Goal: Information Seeking & Learning: Learn about a topic

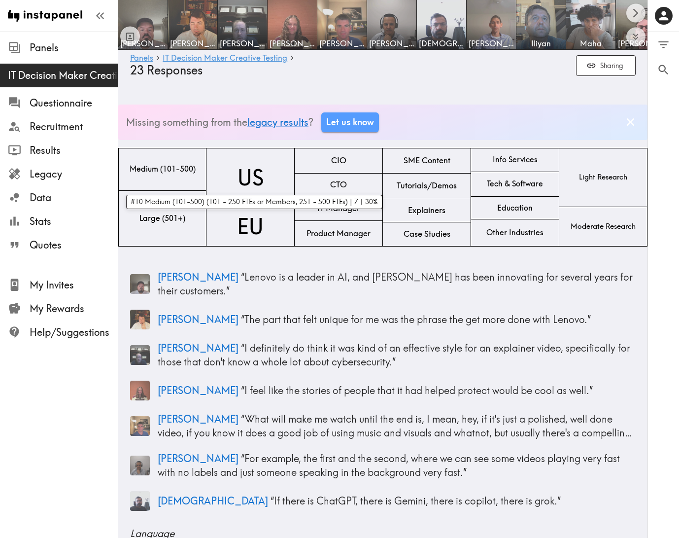
click at [181, 178] on div "Medium (101-500)" at bounding box center [162, 169] width 88 height 43
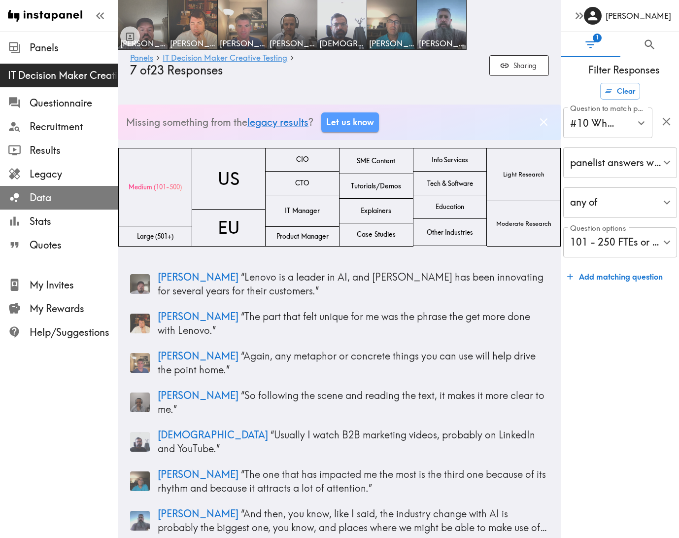
click at [47, 200] on span "Data" at bounding box center [74, 198] width 88 height 14
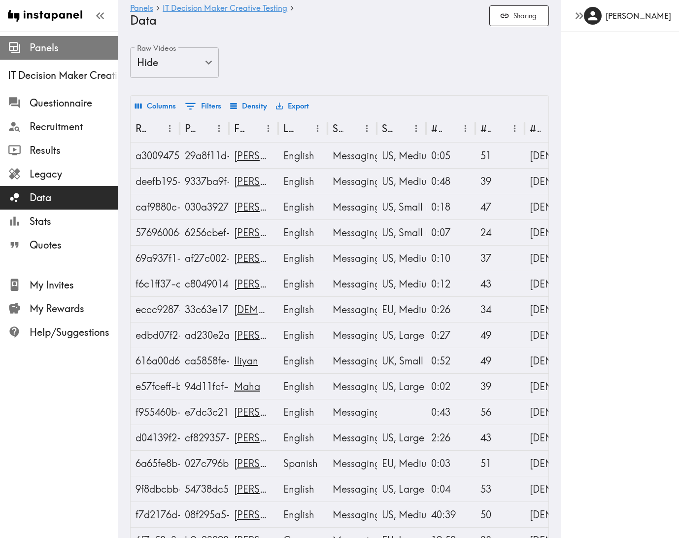
click at [54, 56] on span "Panels" at bounding box center [74, 48] width 88 height 18
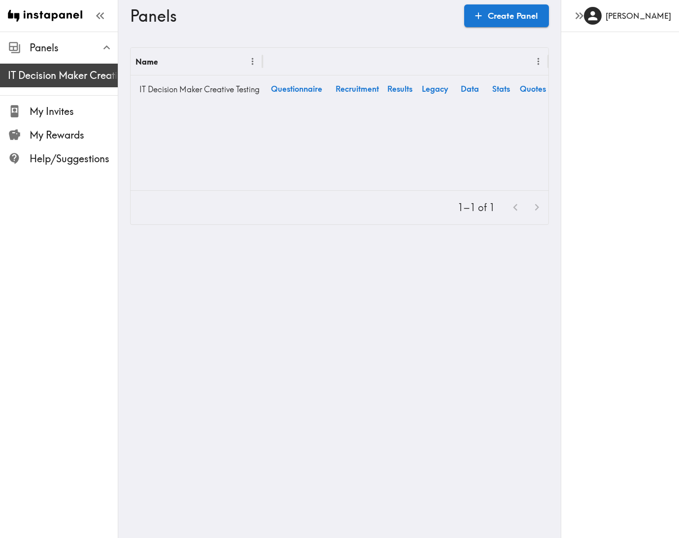
click at [55, 70] on span "IT Decision Maker Creative Testing" at bounding box center [63, 75] width 110 height 14
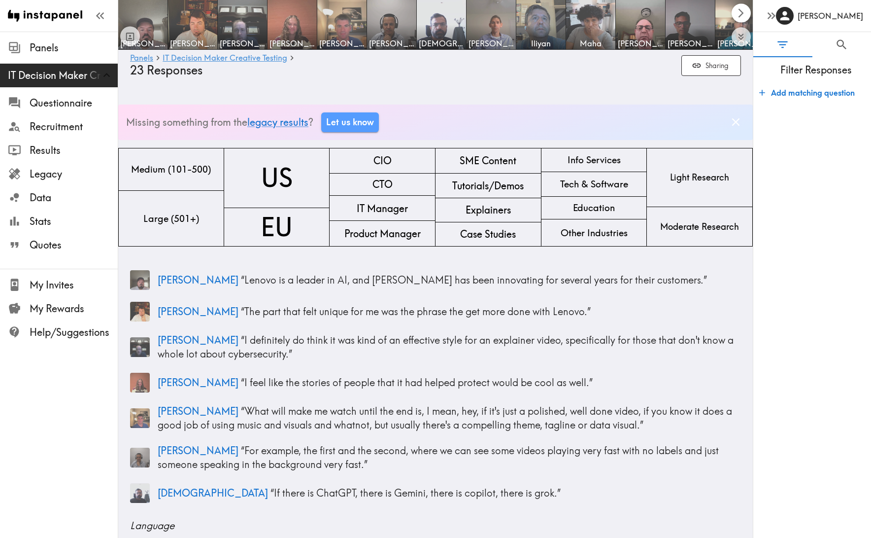
click at [679, 16] on icon "Scroll right" at bounding box center [741, 12] width 11 height 11
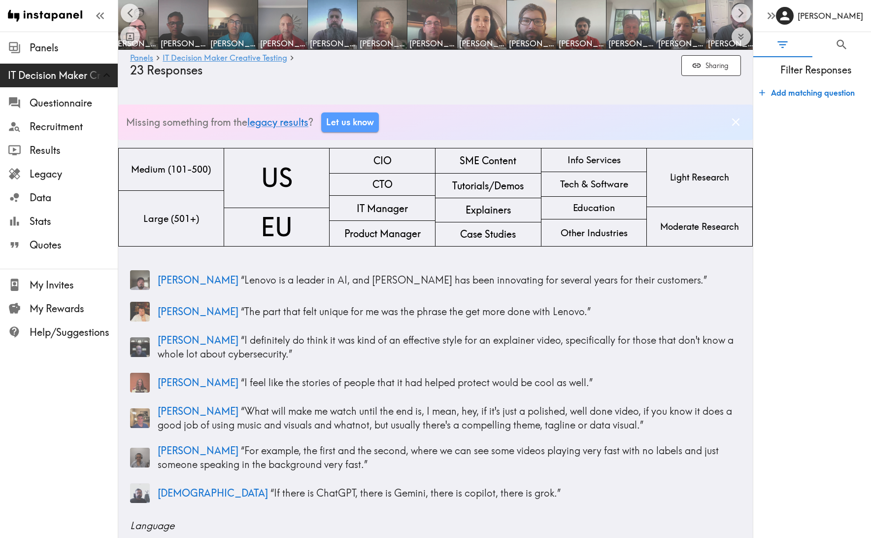
scroll to position [0, 510]
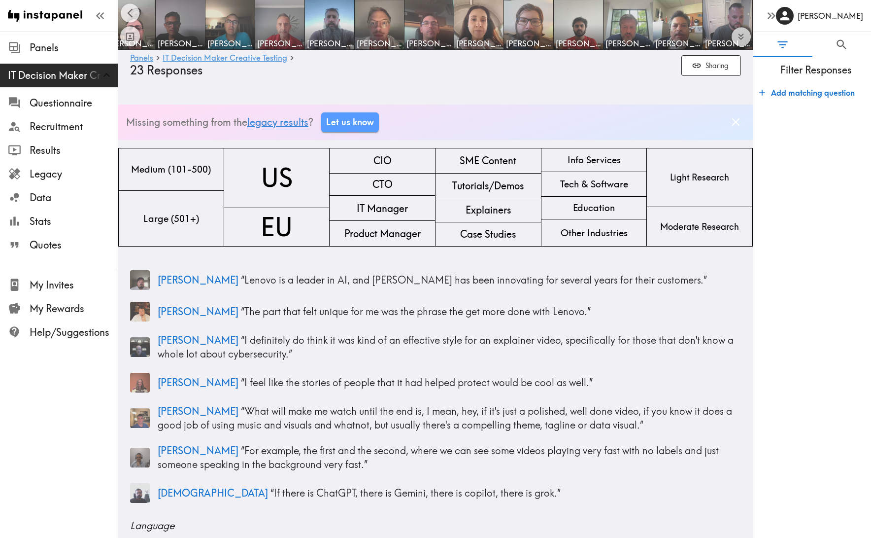
click at [298, 123] on link "legacy results" at bounding box center [277, 122] width 61 height 12
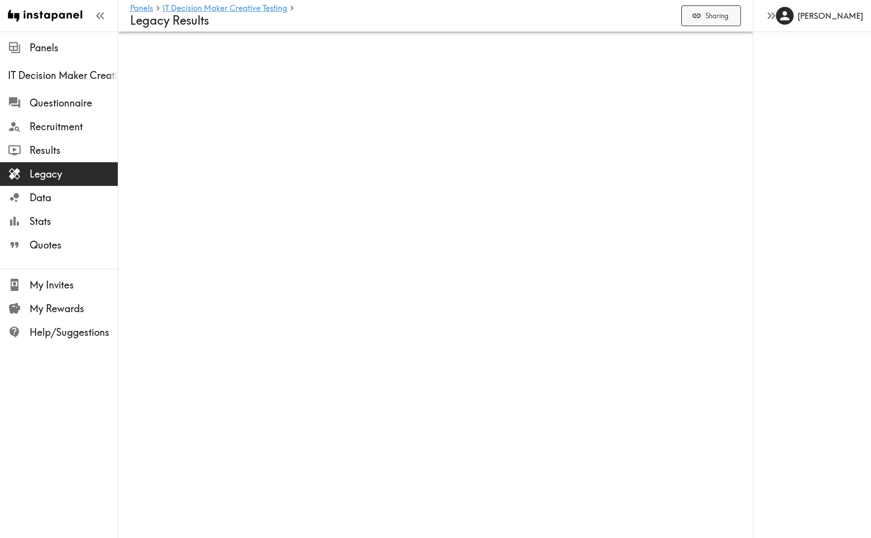
click at [709, 19] on button "Sharing" at bounding box center [712, 15] width 60 height 21
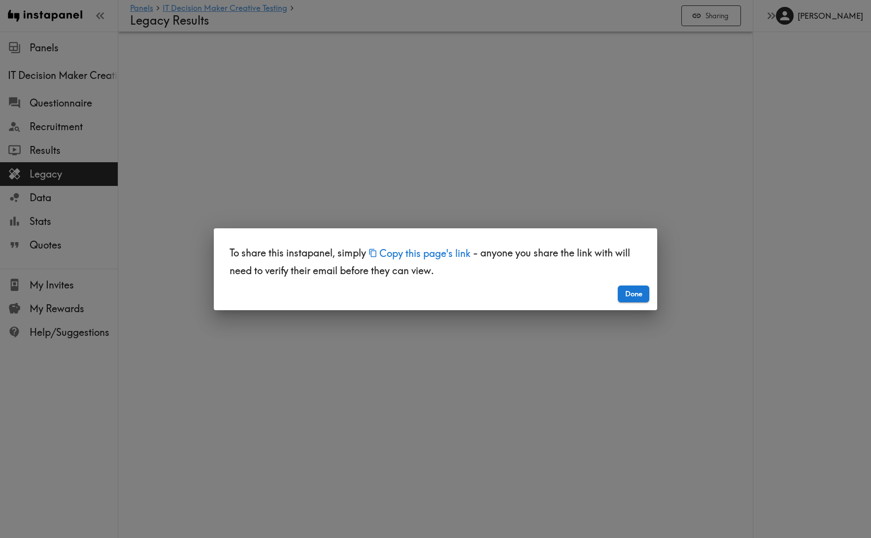
click at [444, 253] on button "Copy this page's link" at bounding box center [419, 252] width 107 height 21
click at [632, 293] on button "Done" at bounding box center [634, 293] width 32 height 17
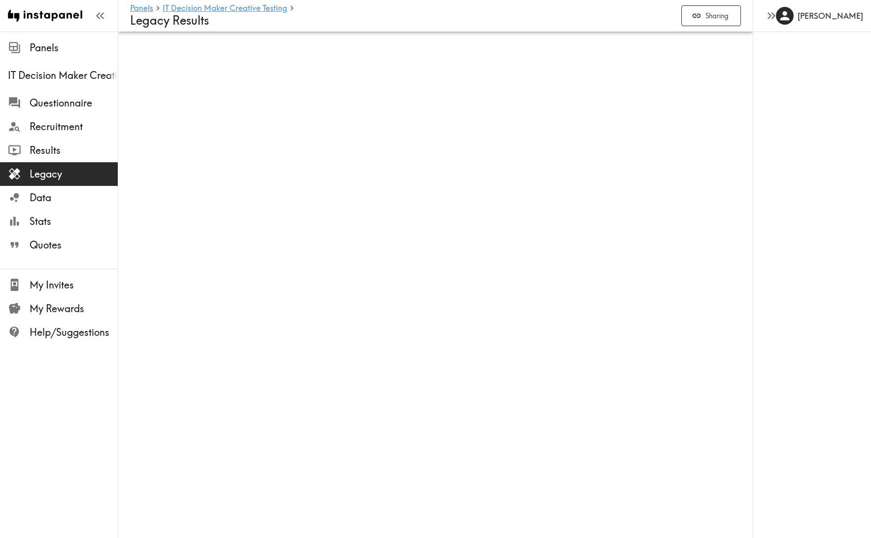
click at [70, 88] on ul "Questionnaire Recruitment Results Legacy Data Stats Quotes" at bounding box center [59, 173] width 118 height 173
click at [70, 82] on span "IT Decision Maker Creative Testing" at bounding box center [63, 76] width 110 height 18
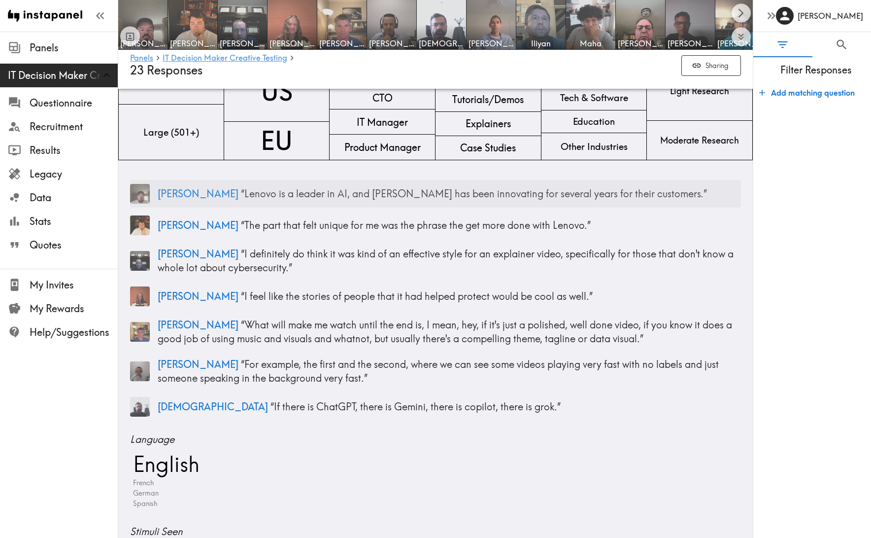
scroll to position [89, 0]
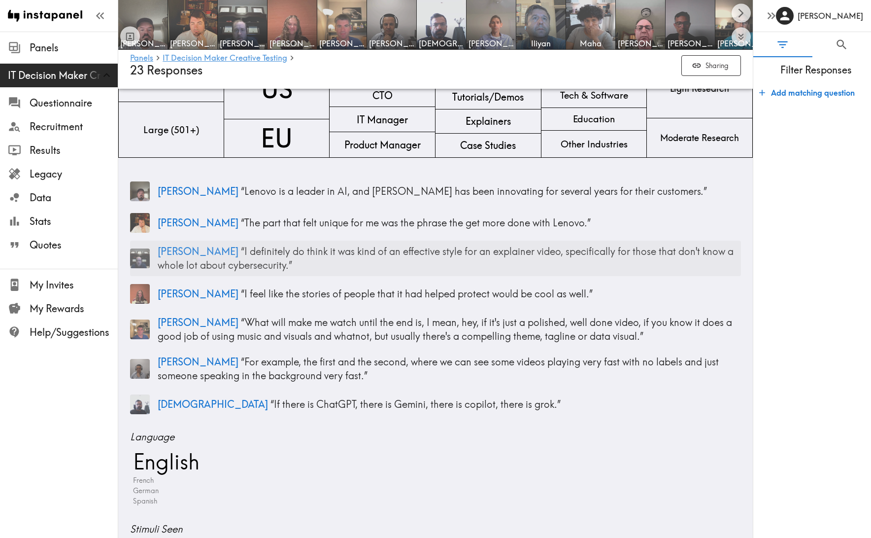
click at [410, 264] on p "[PERSON_NAME] “ I definitely do think it was kind of an effective style for an …" at bounding box center [449, 258] width 583 height 28
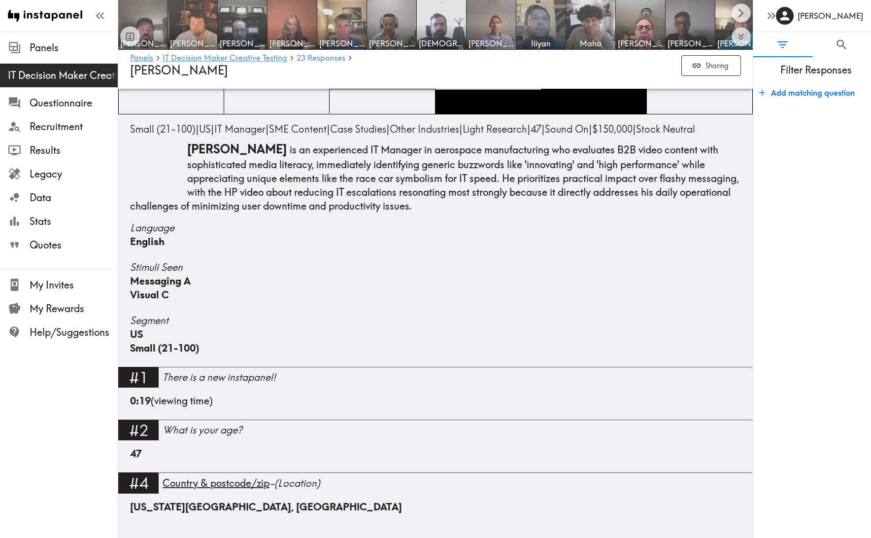
scroll to position [1894, 0]
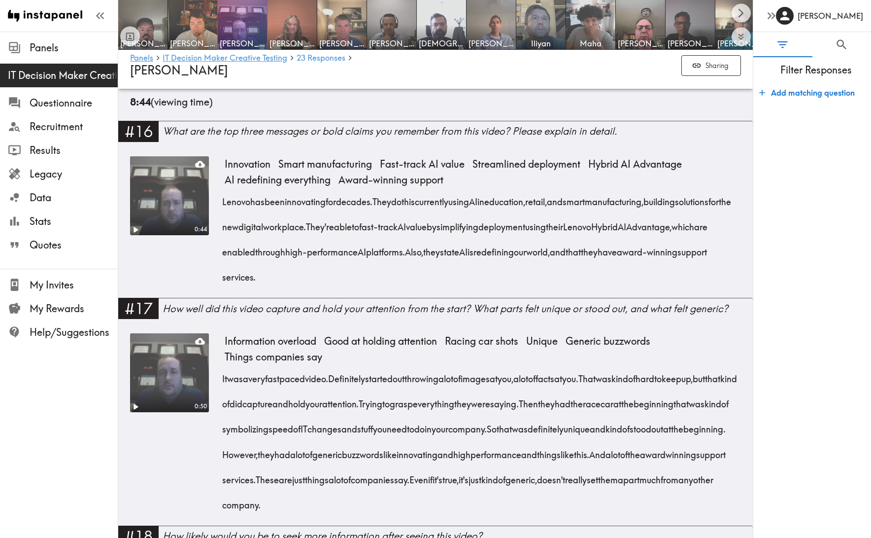
scroll to position [1245, 0]
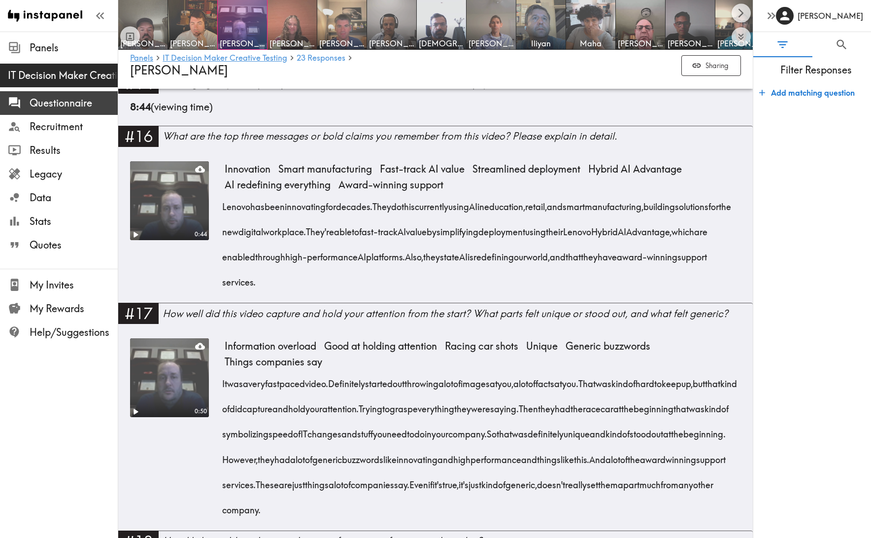
click at [57, 108] on span "Questionnaire" at bounding box center [74, 103] width 88 height 14
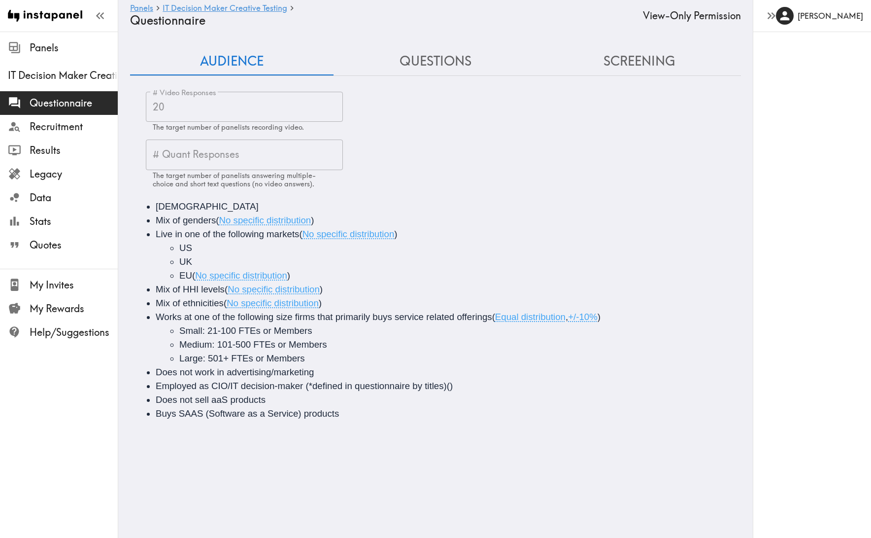
click at [438, 75] on div "Audience Questions Screening # Video Responses 20 # Video Responses The target …" at bounding box center [435, 239] width 611 height 385
click at [439, 61] on button "Questions" at bounding box center [436, 61] width 204 height 28
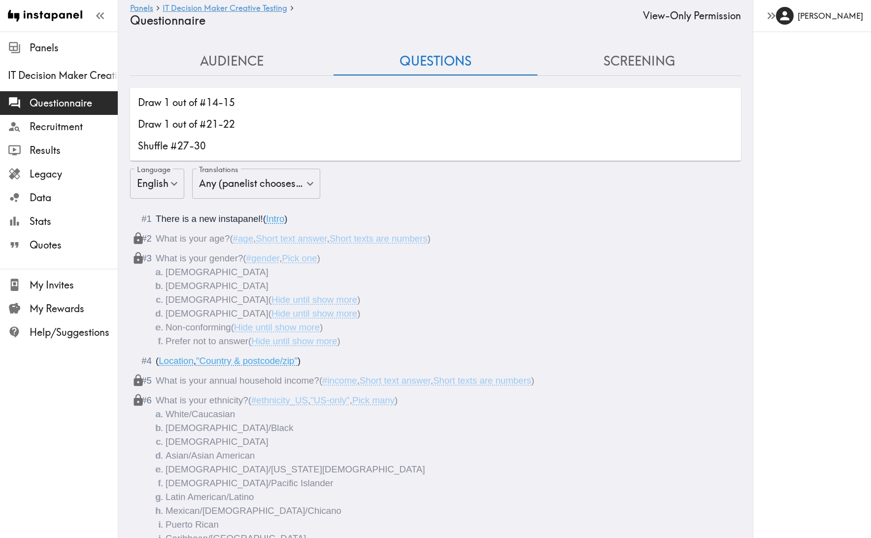
click at [650, 68] on button "Screening" at bounding box center [640, 61] width 204 height 28
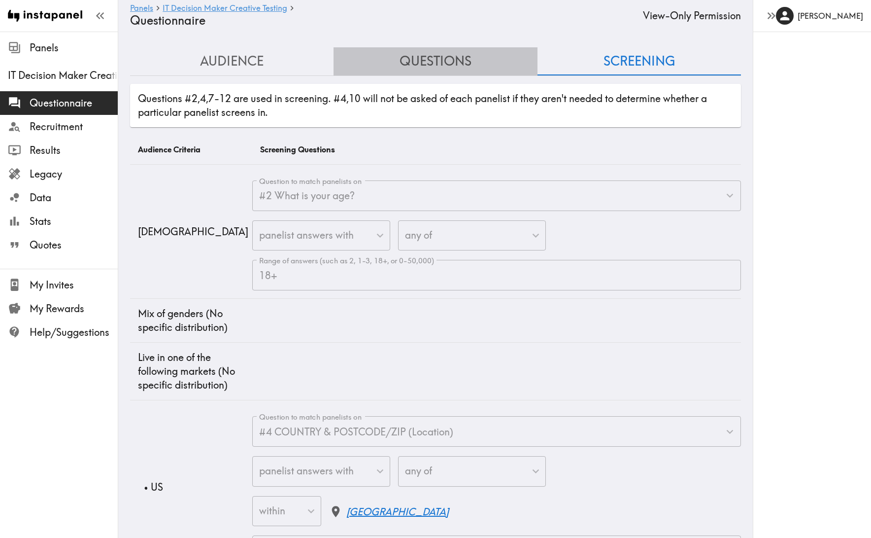
click at [466, 60] on button "Questions" at bounding box center [436, 61] width 204 height 28
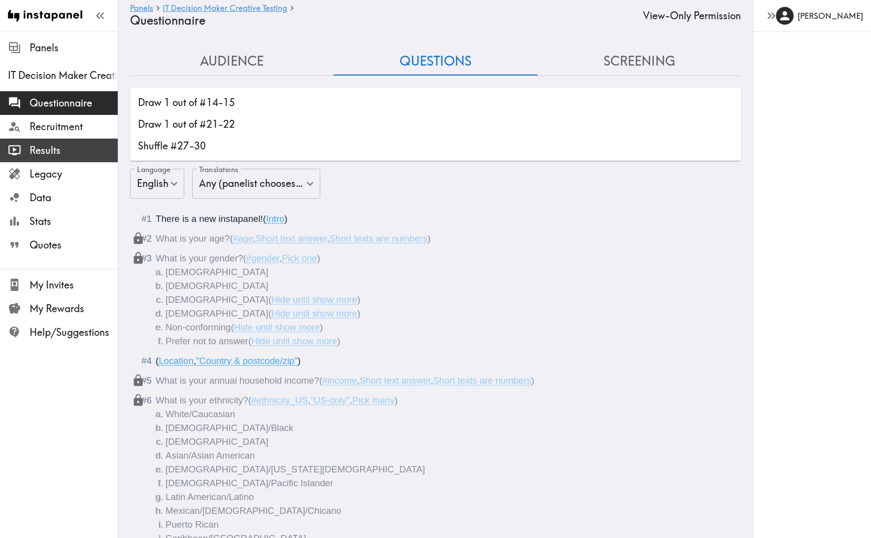
click at [59, 151] on span "Results" at bounding box center [74, 150] width 88 height 14
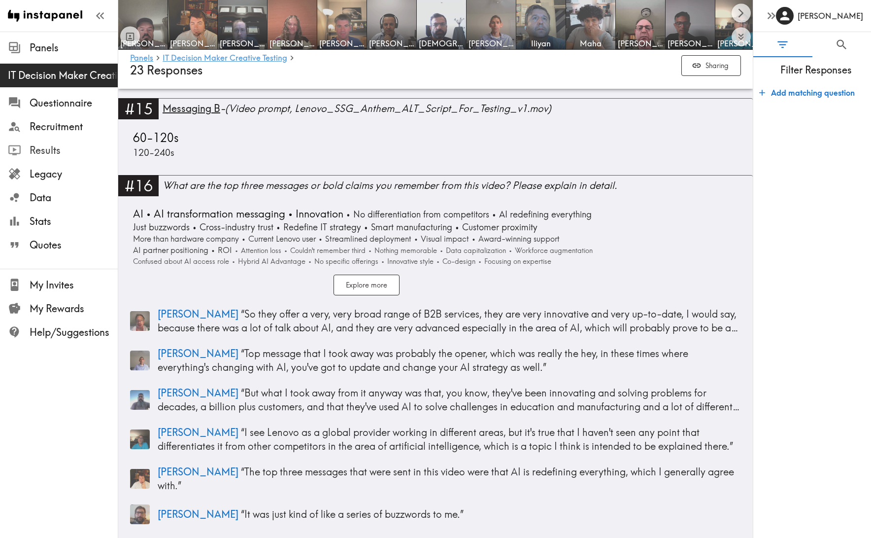
scroll to position [3005, 0]
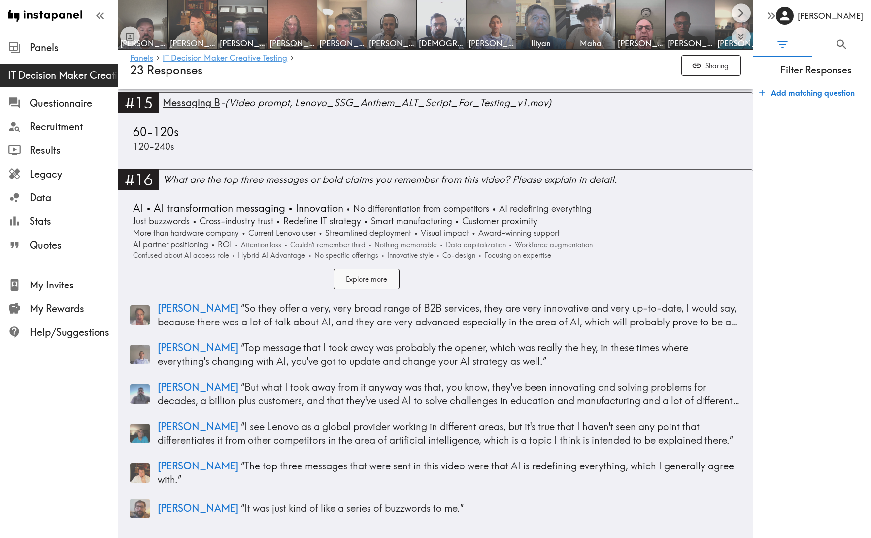
click at [388, 276] on button "Explore more" at bounding box center [367, 279] width 66 height 21
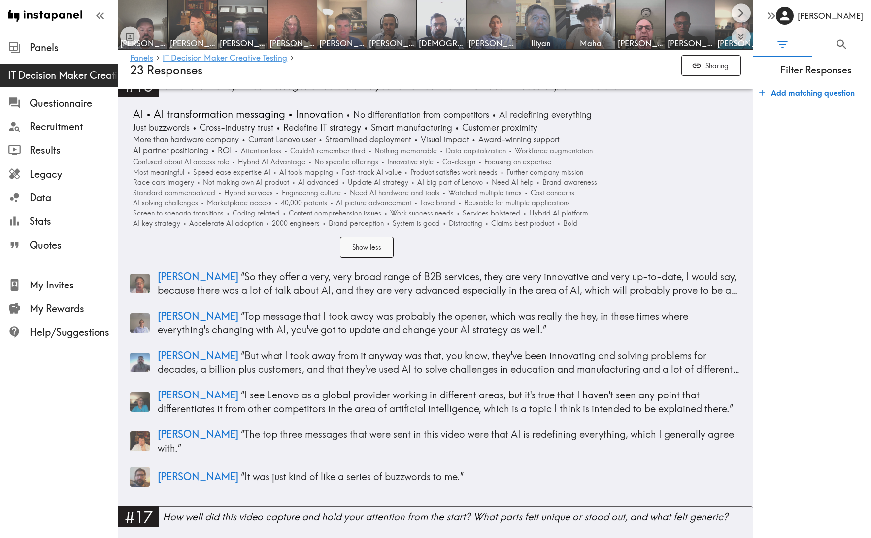
scroll to position [3114, 0]
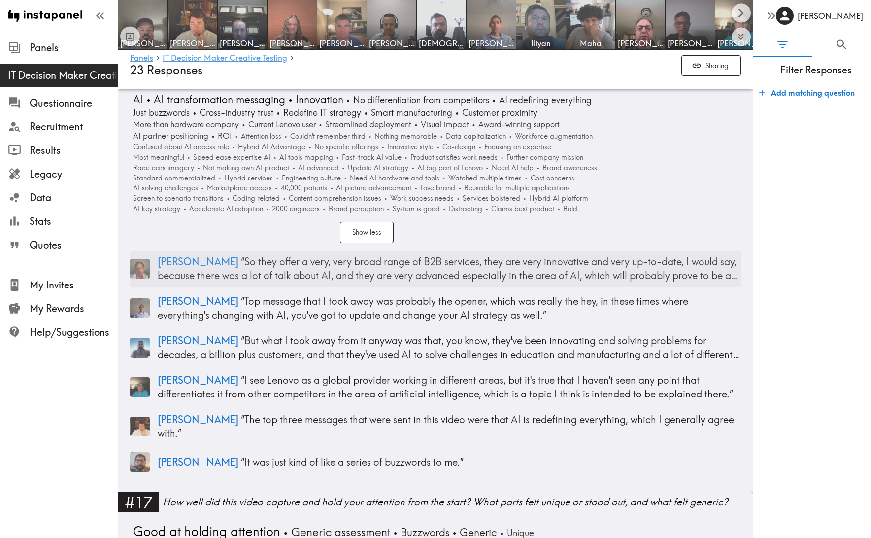
click at [389, 280] on p "[PERSON_NAME] “ So they offer a very, very broad range of B2B services, they ar…" at bounding box center [449, 269] width 583 height 28
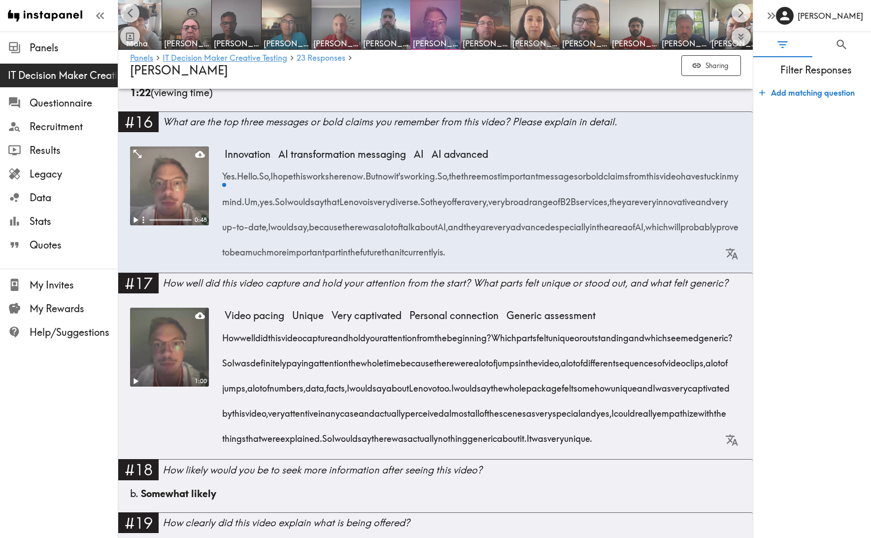
scroll to position [1316, 0]
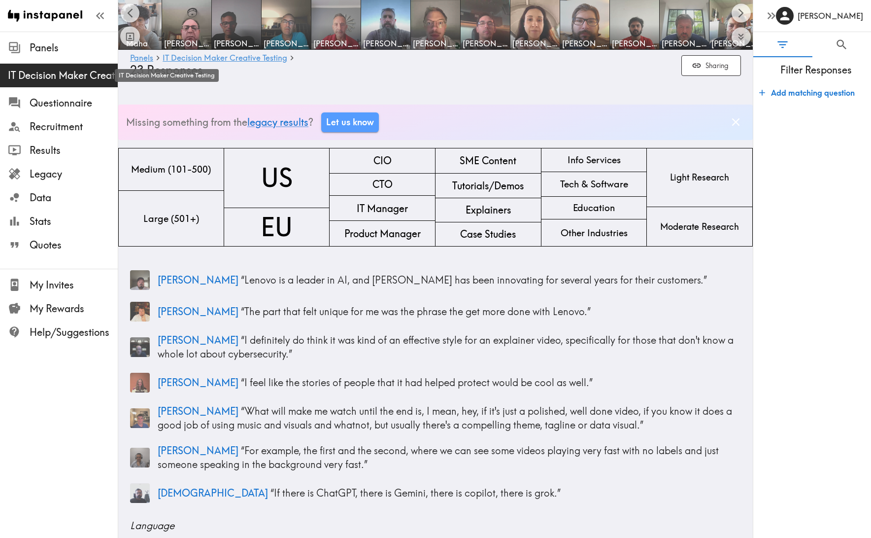
click at [58, 76] on span "IT Decision Maker Creative Testing" at bounding box center [63, 75] width 110 height 14
click at [191, 58] on link "IT Decision Maker Creative Testing" at bounding box center [225, 58] width 125 height 9
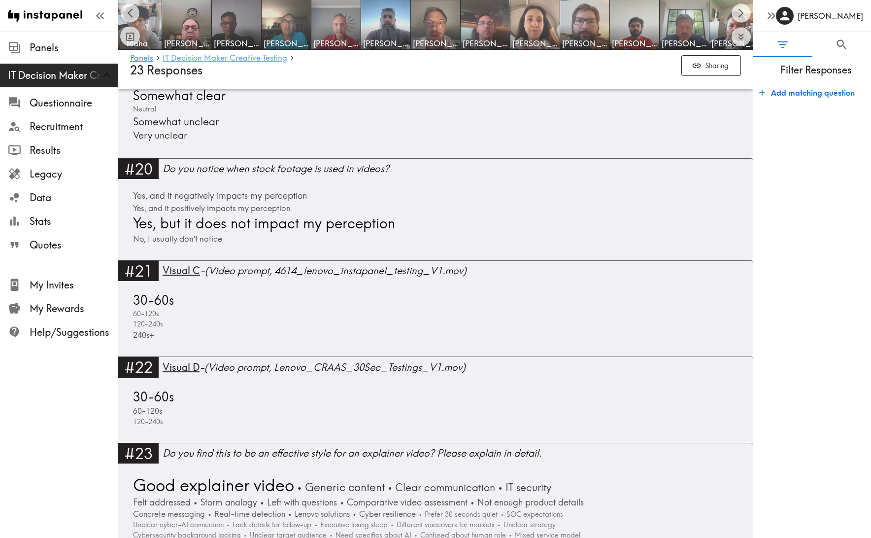
scroll to position [3966, 0]
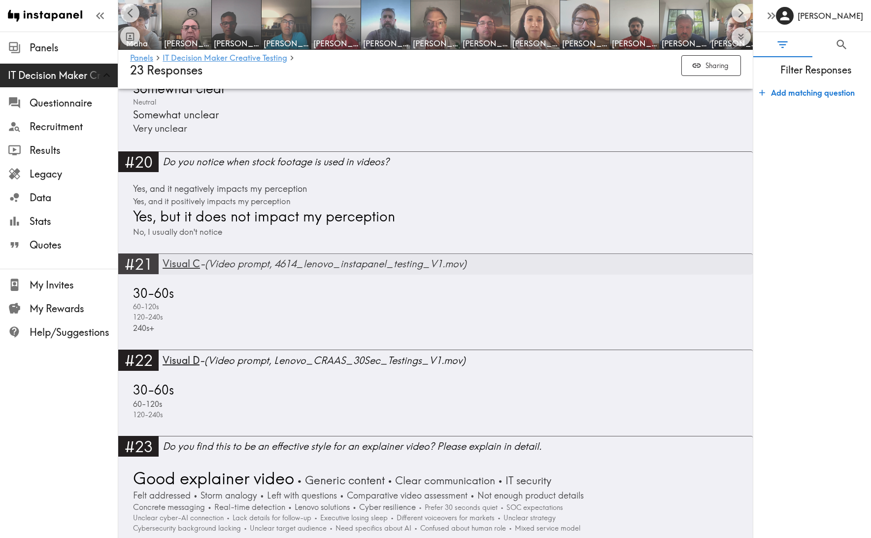
click at [179, 263] on span "Visual C" at bounding box center [181, 263] width 37 height 12
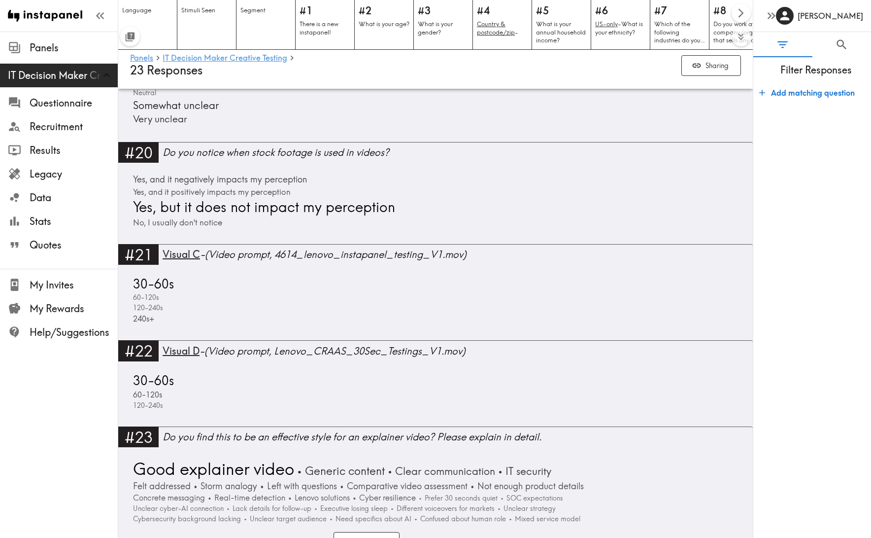
scroll to position [4006, 0]
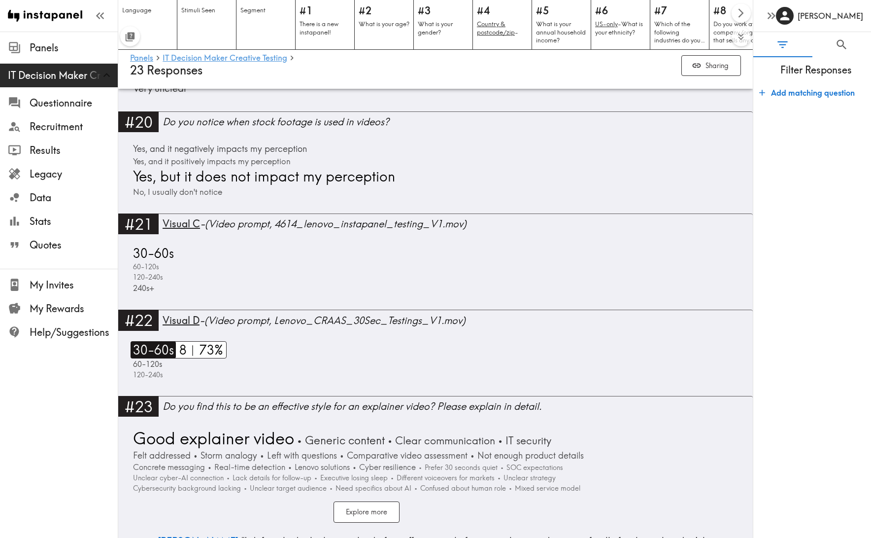
click at [155, 348] on span "30-60s" at bounding box center [152, 349] width 43 height 17
type input "#22 VISUAL D (Video prompt, Lenovo_CRAAS_30Sec_Testings_V1.m…"
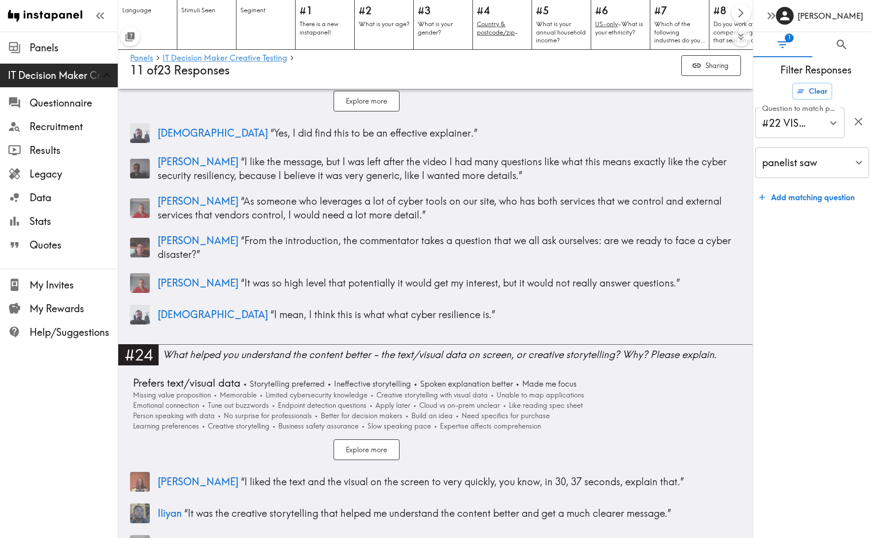
scroll to position [4142, 0]
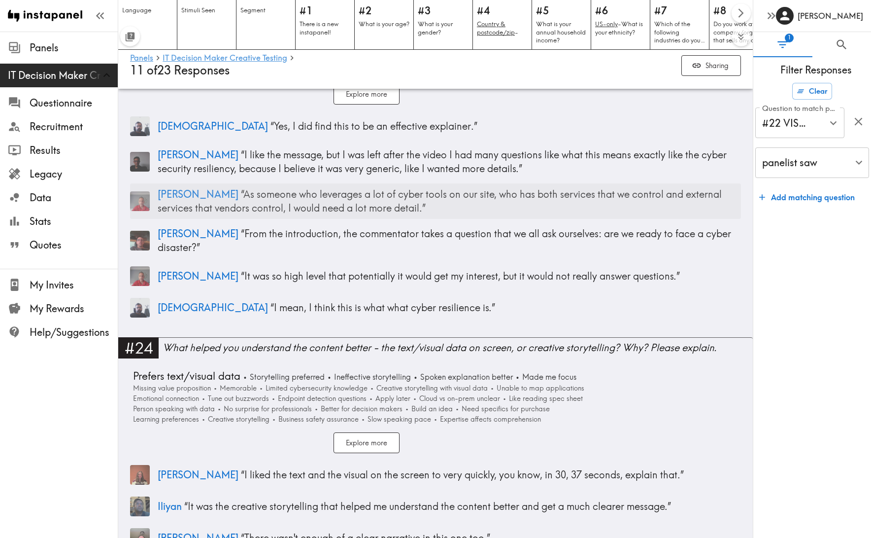
click at [275, 187] on p "[PERSON_NAME] “ As someone who leverages a lot of cyber tools on our site, who …" at bounding box center [449, 201] width 583 height 28
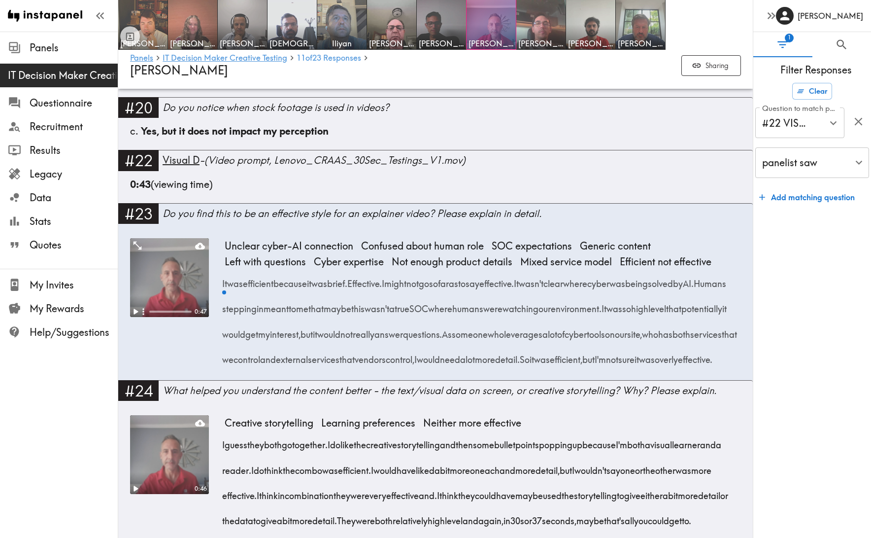
scroll to position [1880, 0]
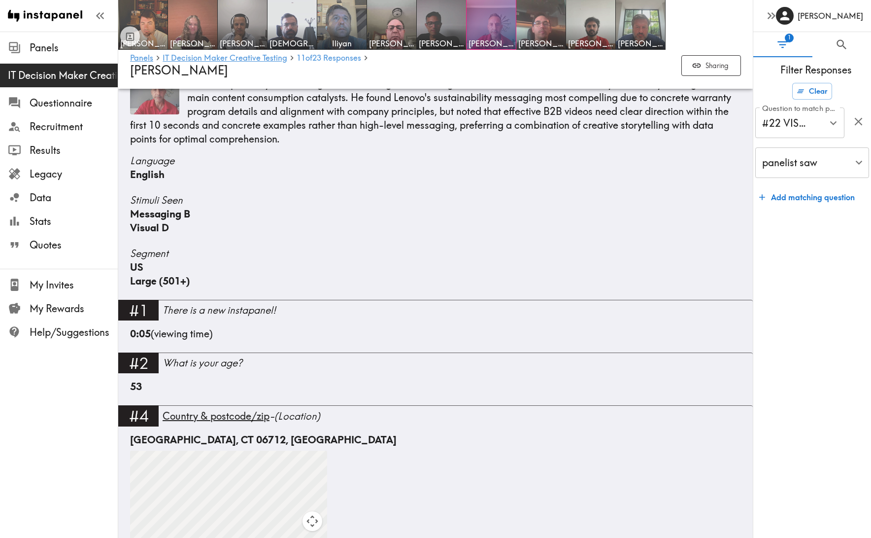
scroll to position [171, 0]
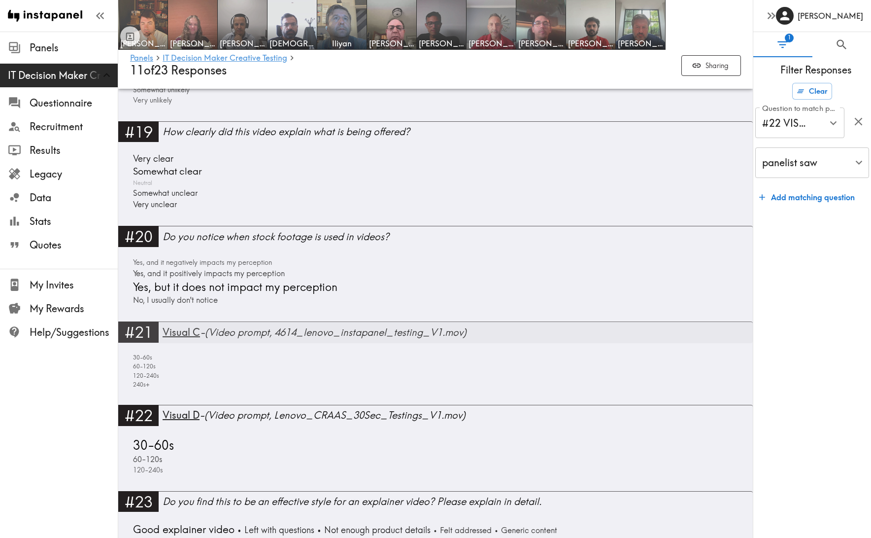
scroll to position [3640, 0]
click at [179, 325] on span "Visual C" at bounding box center [181, 331] width 37 height 12
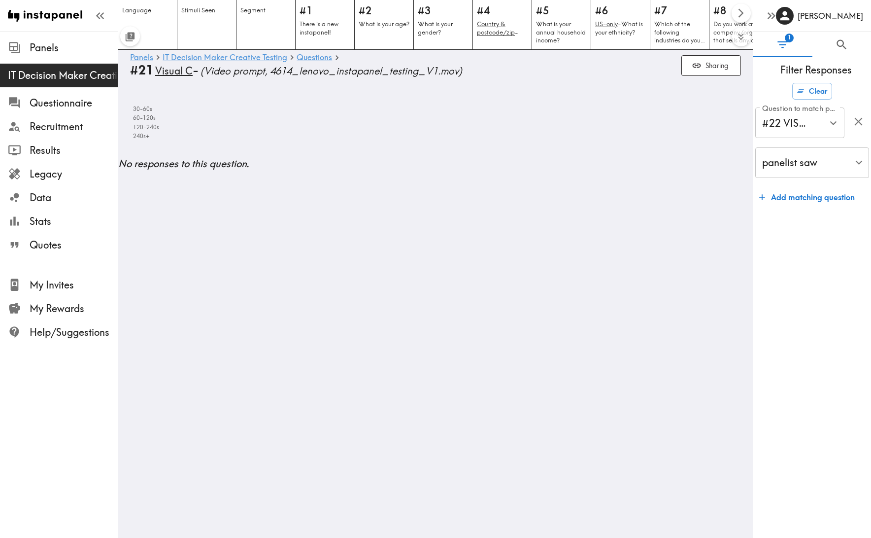
click at [179, 71] on span "Visual C" at bounding box center [173, 71] width 37 height 14
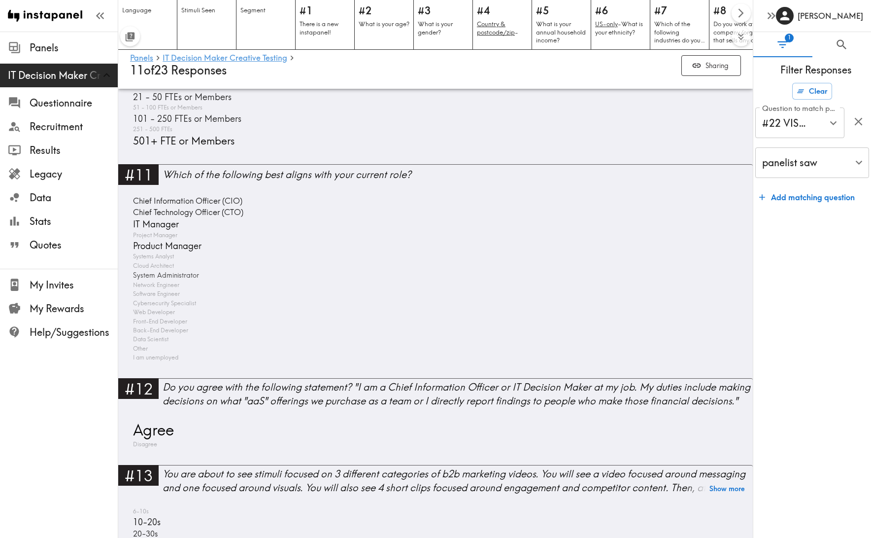
scroll to position [2191, 0]
click at [41, 227] on span "Stats" at bounding box center [74, 221] width 88 height 14
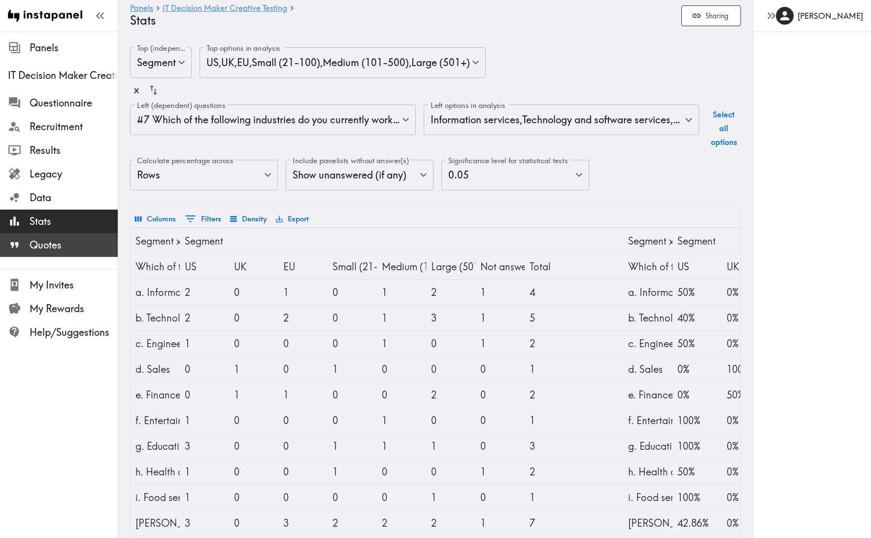
click at [41, 242] on span "Quotes" at bounding box center [74, 245] width 88 height 14
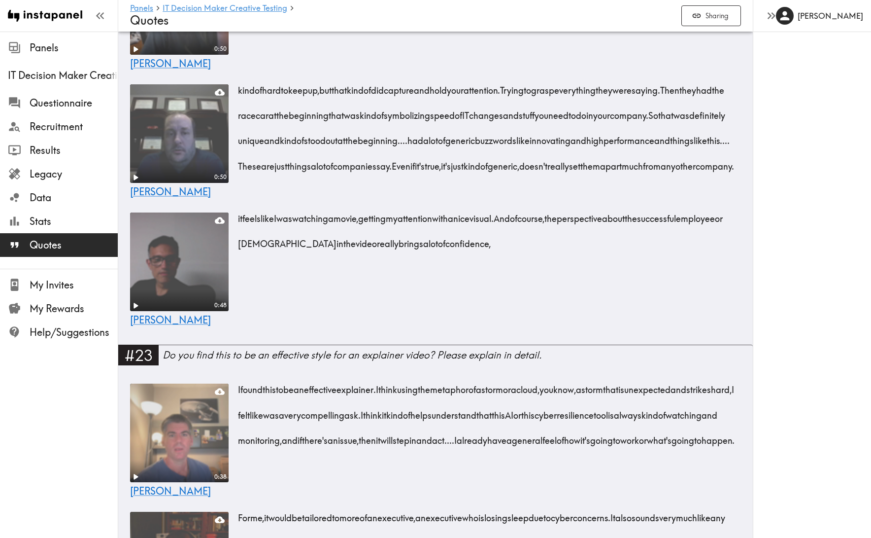
scroll to position [566, 0]
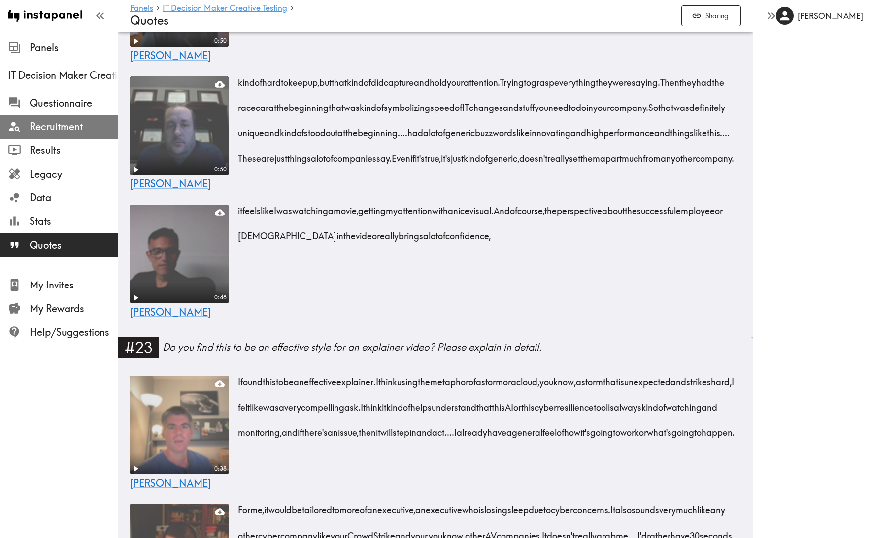
click at [53, 130] on span "Recruitment" at bounding box center [74, 127] width 88 height 14
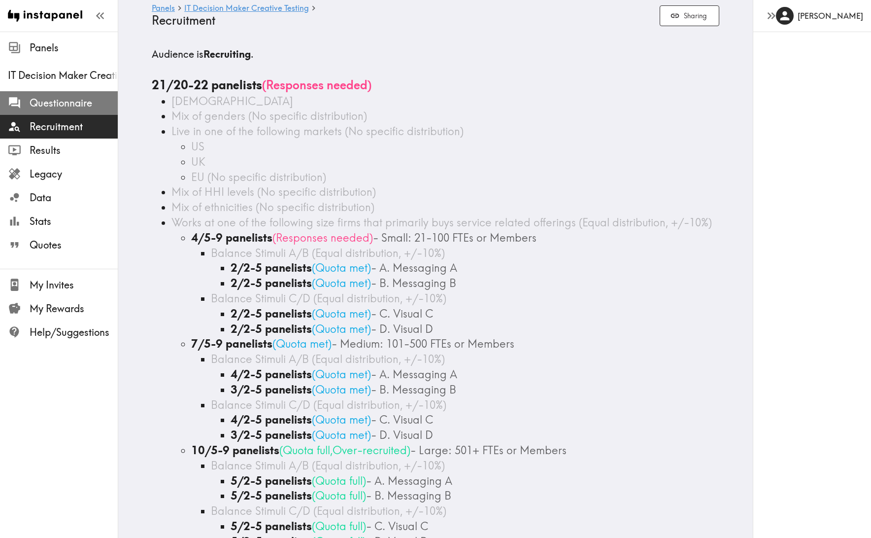
click at [59, 110] on span "Questionnaire" at bounding box center [74, 103] width 88 height 18
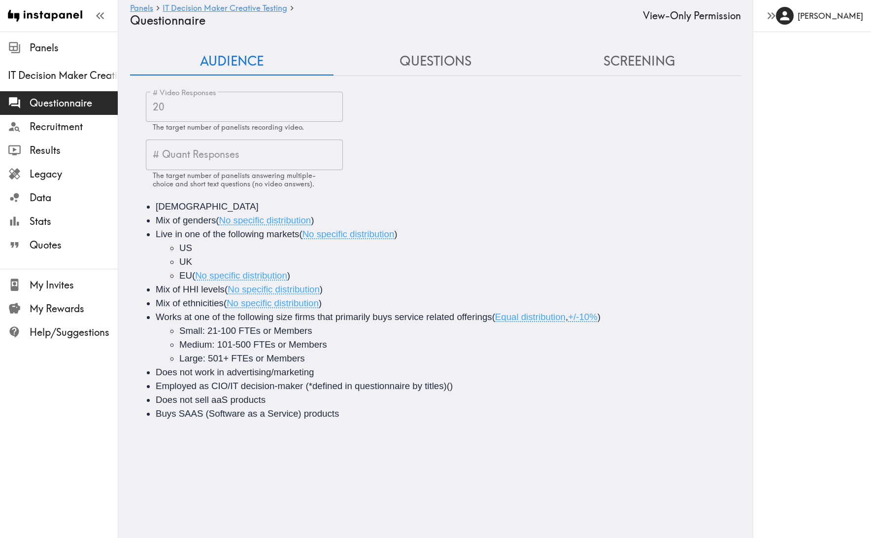
click at [449, 60] on button "Questions" at bounding box center [436, 61] width 204 height 28
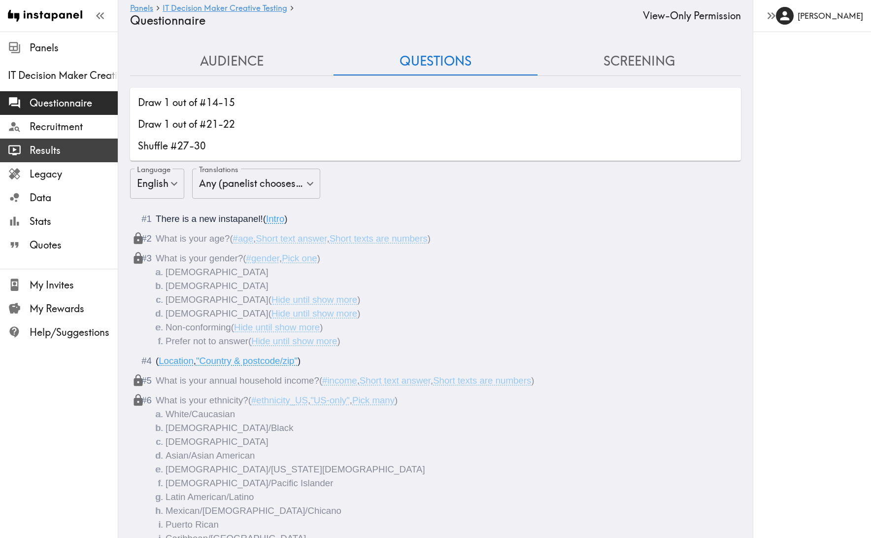
click at [40, 144] on span "Results" at bounding box center [74, 150] width 88 height 14
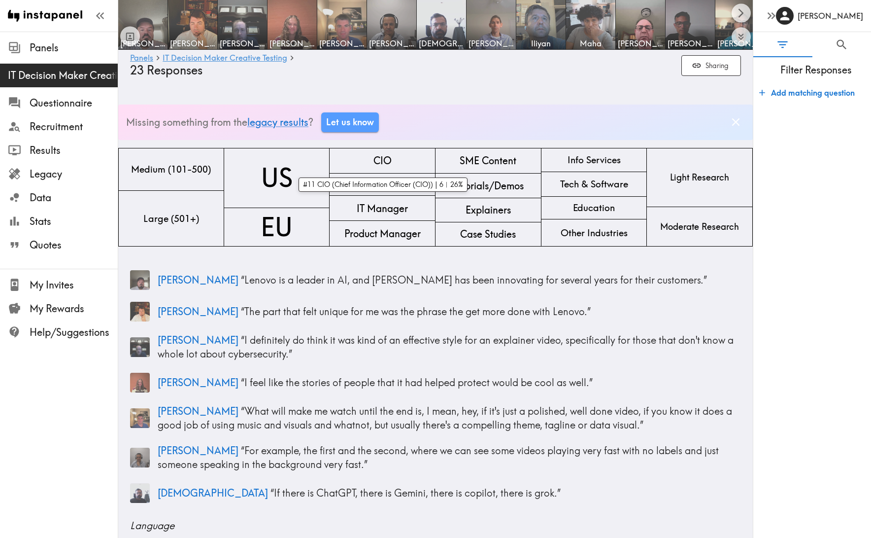
click at [406, 159] on div "CIO" at bounding box center [383, 161] width 106 height 26
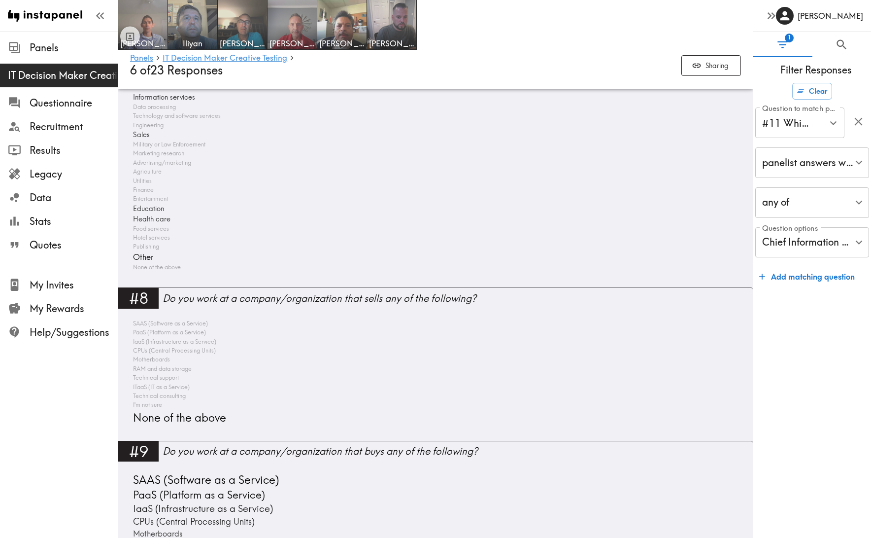
scroll to position [1522, 0]
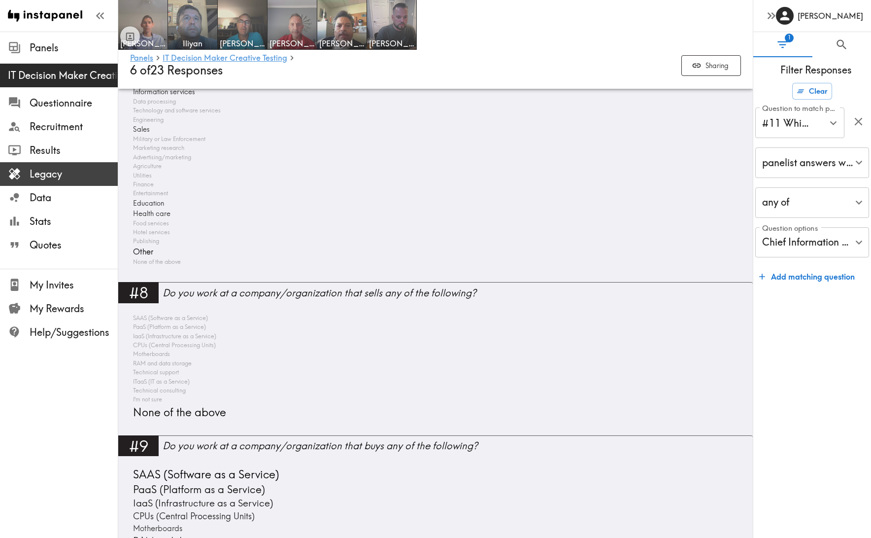
click at [44, 178] on span "Legacy" at bounding box center [74, 174] width 88 height 14
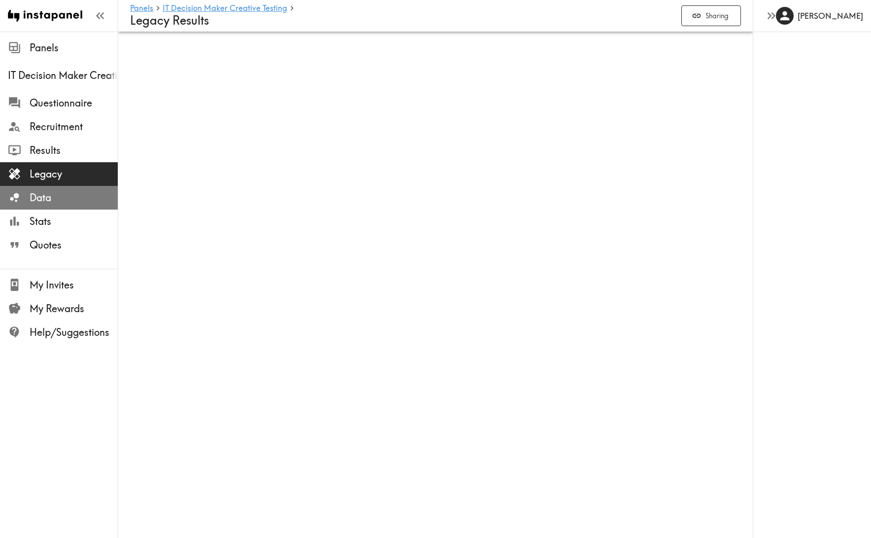
click at [65, 198] on span "Data" at bounding box center [74, 198] width 88 height 14
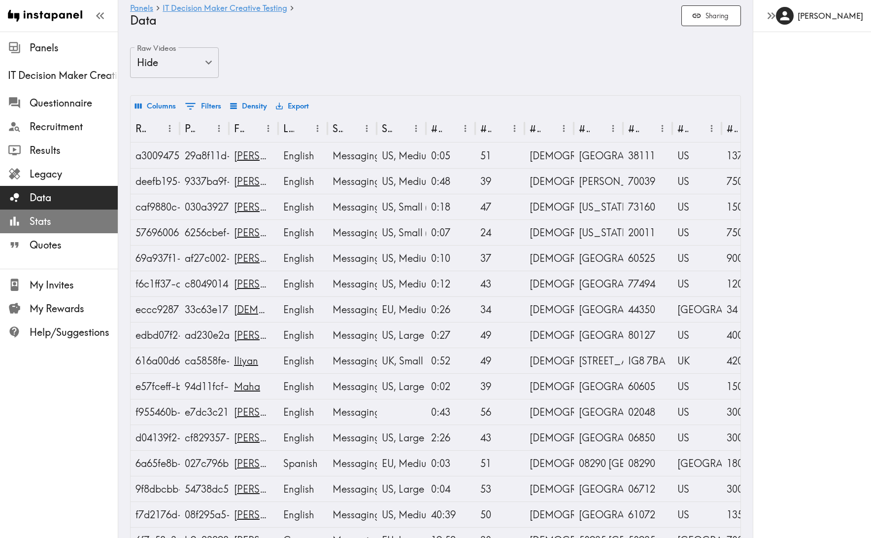
click at [65, 225] on span "Stats" at bounding box center [74, 221] width 88 height 14
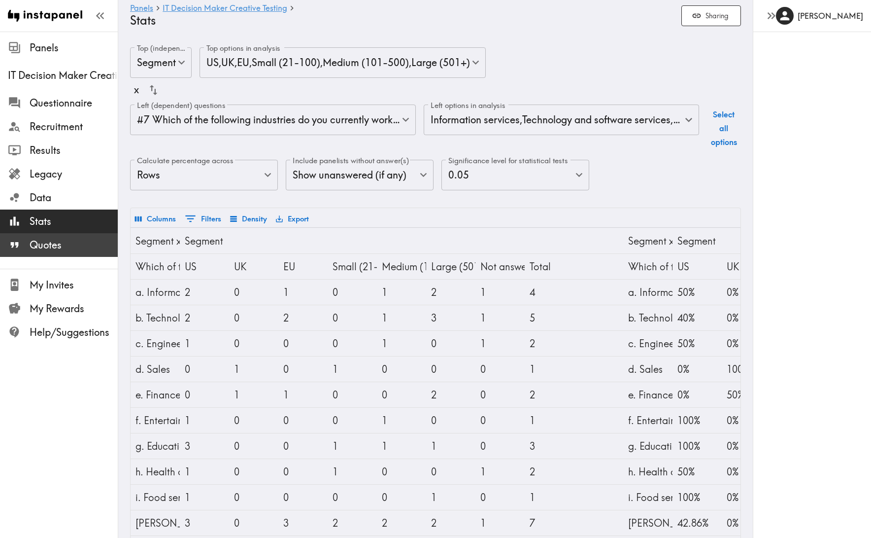
click at [68, 251] on span "Quotes" at bounding box center [74, 245] width 88 height 14
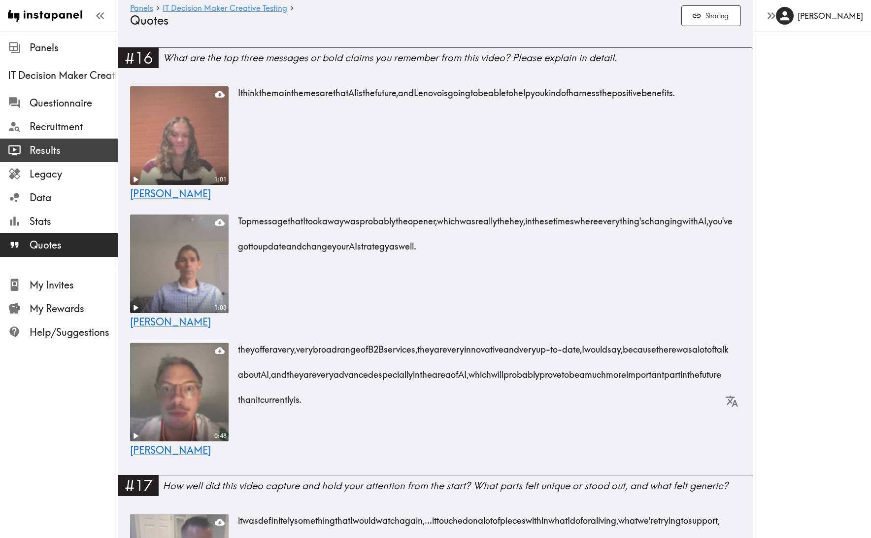
click at [74, 151] on span "Results" at bounding box center [74, 150] width 88 height 14
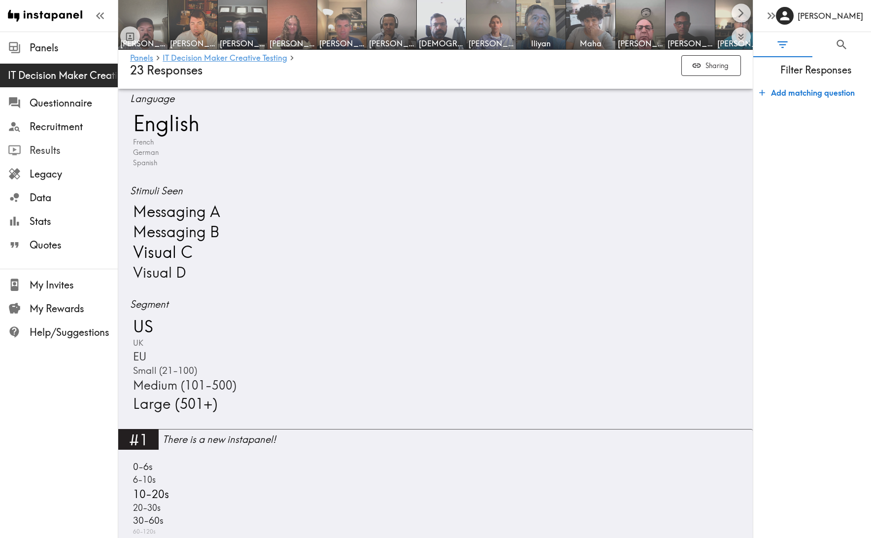
scroll to position [425, 0]
click at [209, 234] on span "Messaging B" at bounding box center [175, 233] width 89 height 20
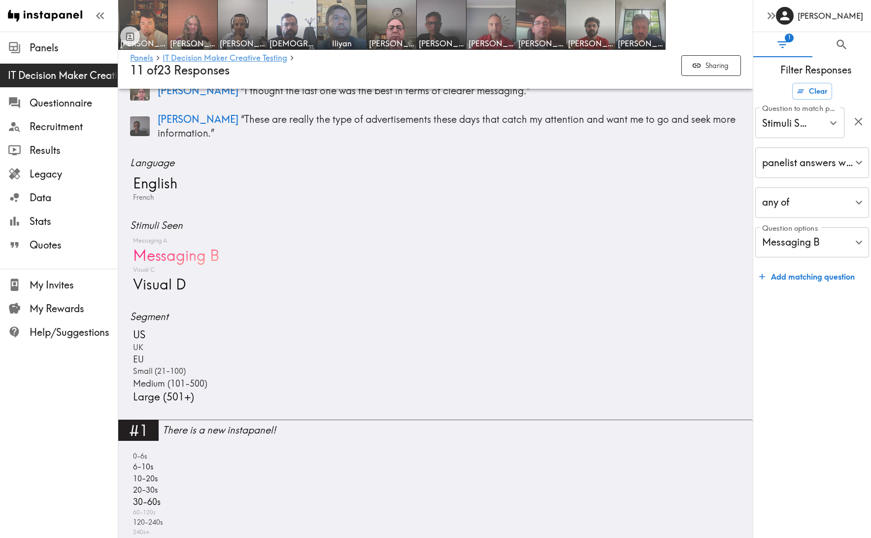
scroll to position [376, 0]
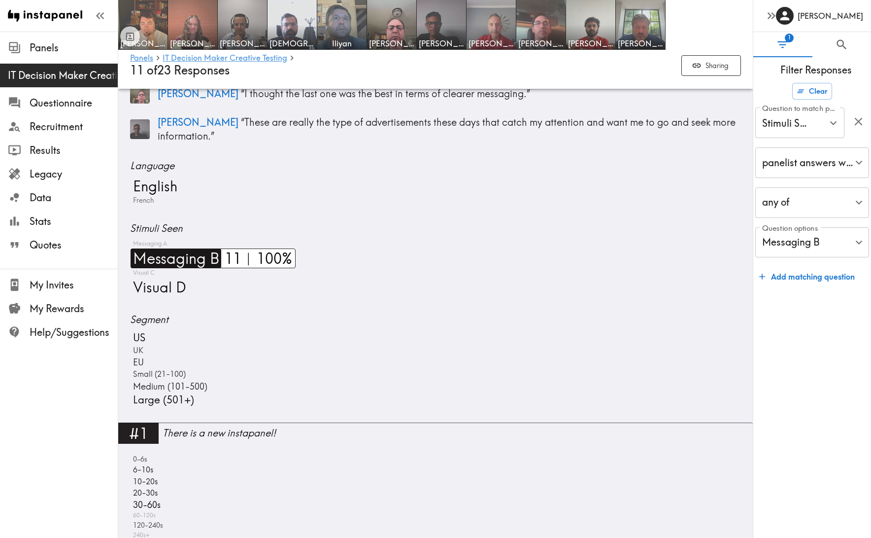
click at [211, 257] on span "Messaging B" at bounding box center [175, 258] width 89 height 20
click at [154, 241] on span "Messaging A" at bounding box center [149, 243] width 36 height 9
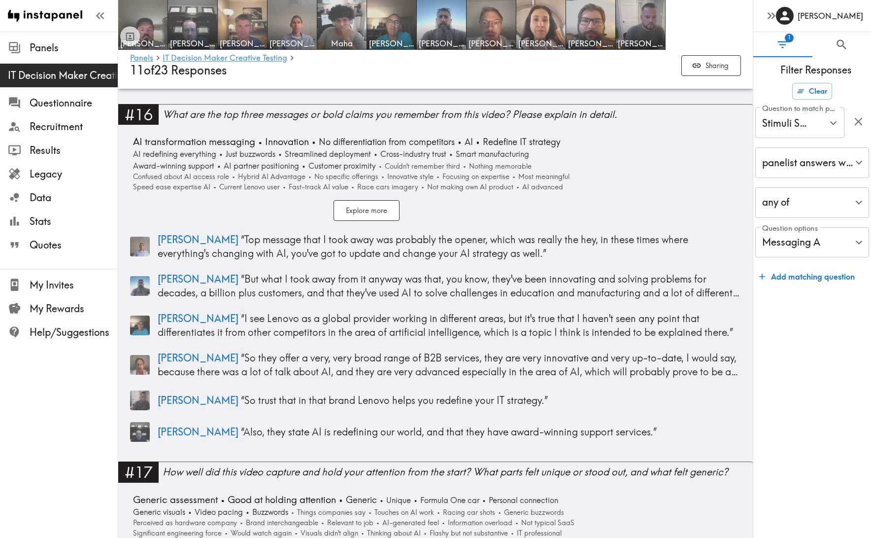
scroll to position [2856, 0]
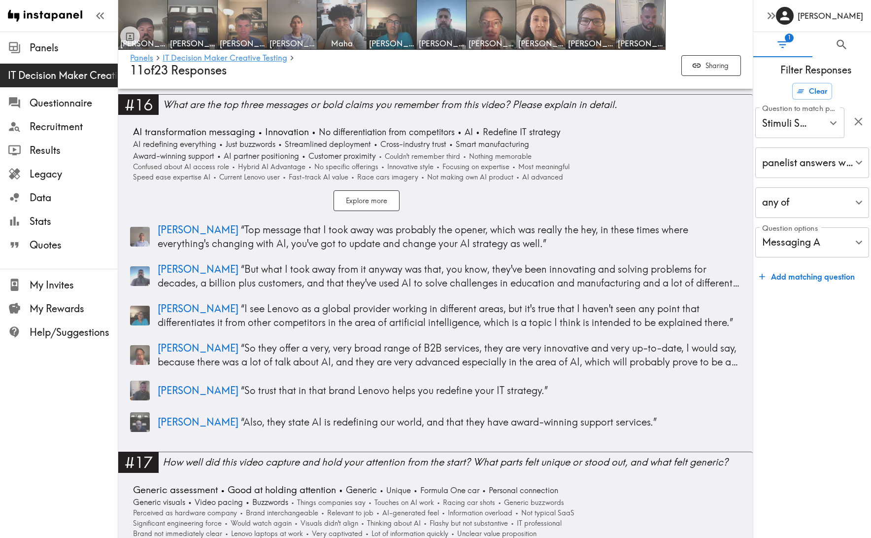
click at [646, 137] on div "• AI transformation messaging • Innovation • No differentiation from competitor…" at bounding box center [435, 280] width 611 height 310
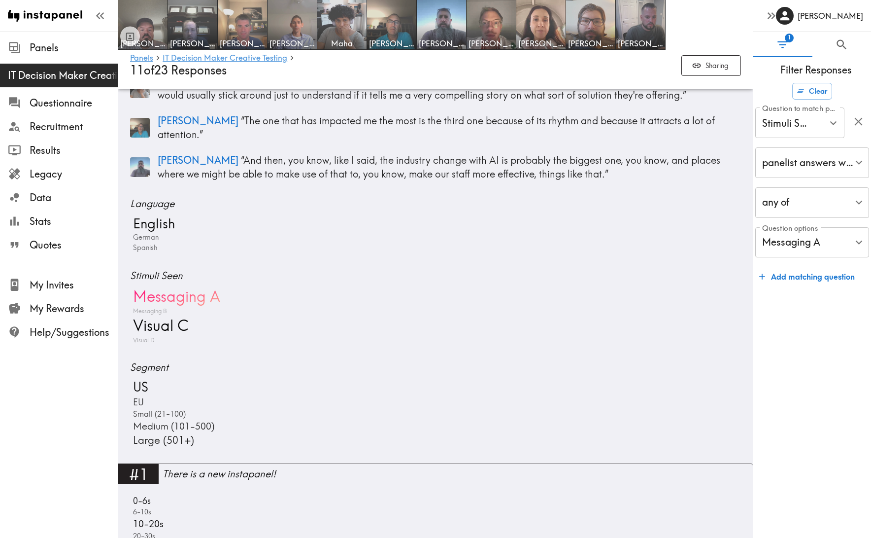
scroll to position [331, 0]
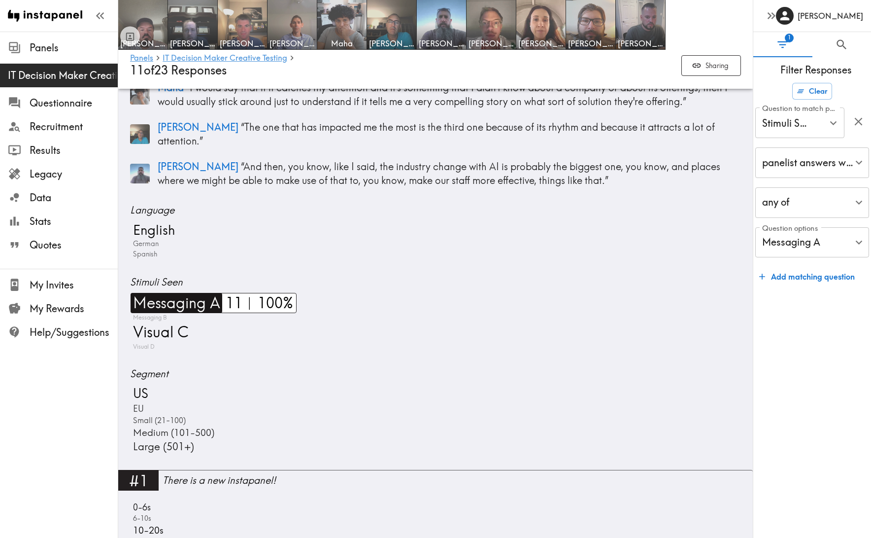
click at [155, 301] on span "Messaging A" at bounding box center [176, 303] width 90 height 20
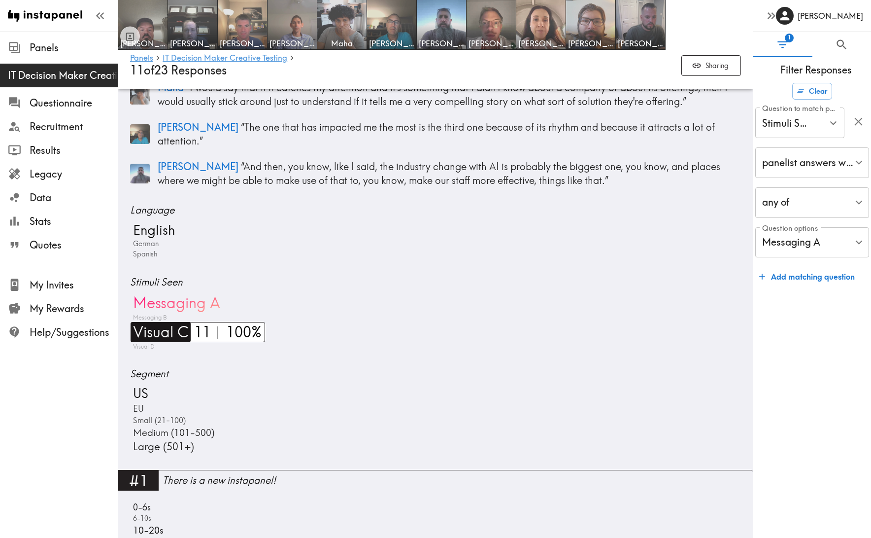
click at [168, 326] on span "Visual C" at bounding box center [160, 332] width 58 height 20
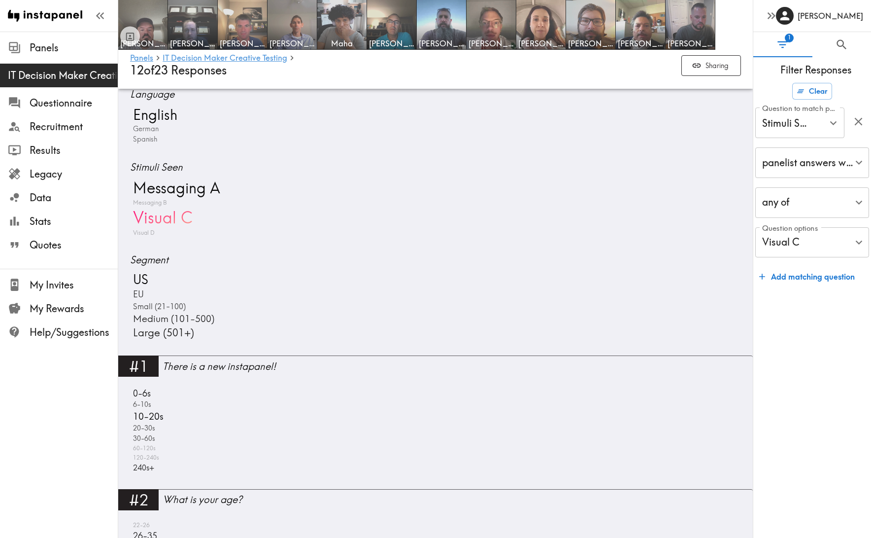
scroll to position [456, 0]
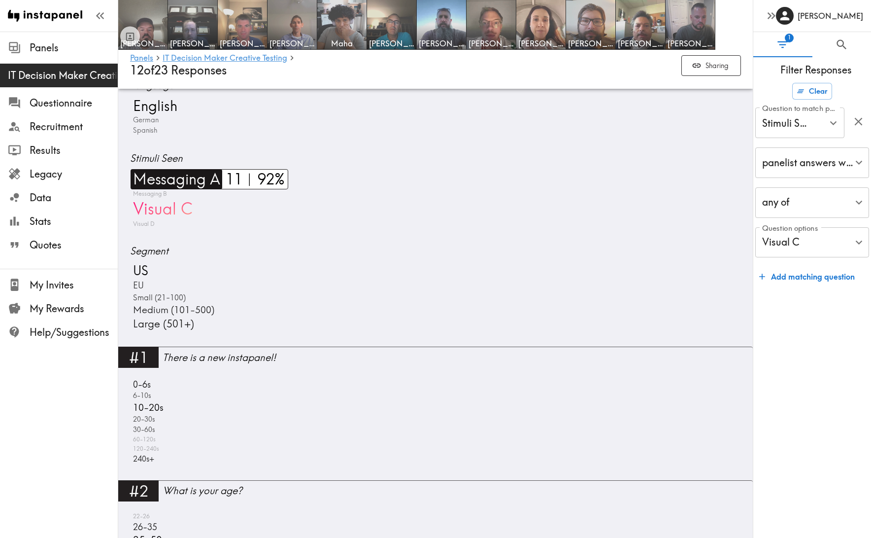
click at [179, 173] on span "Messaging A" at bounding box center [176, 179] width 90 height 20
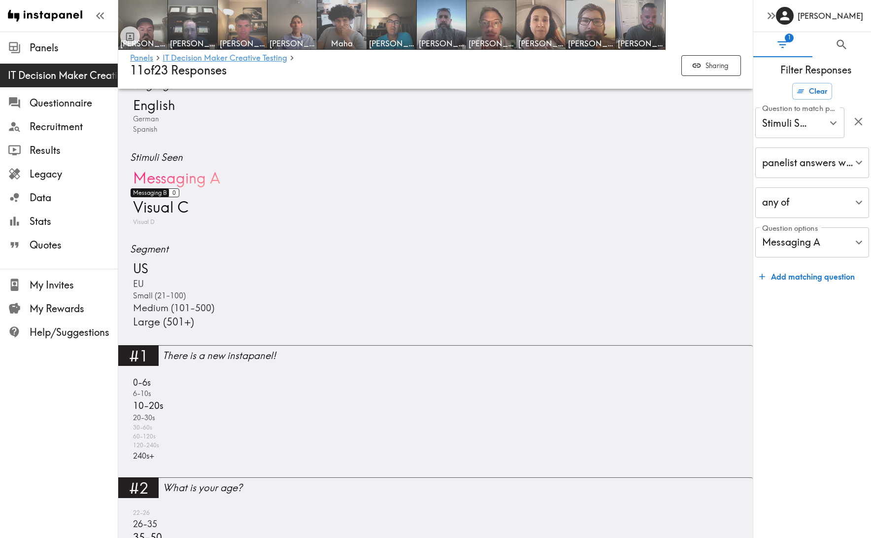
click at [154, 188] on span "Messaging B" at bounding box center [149, 192] width 36 height 9
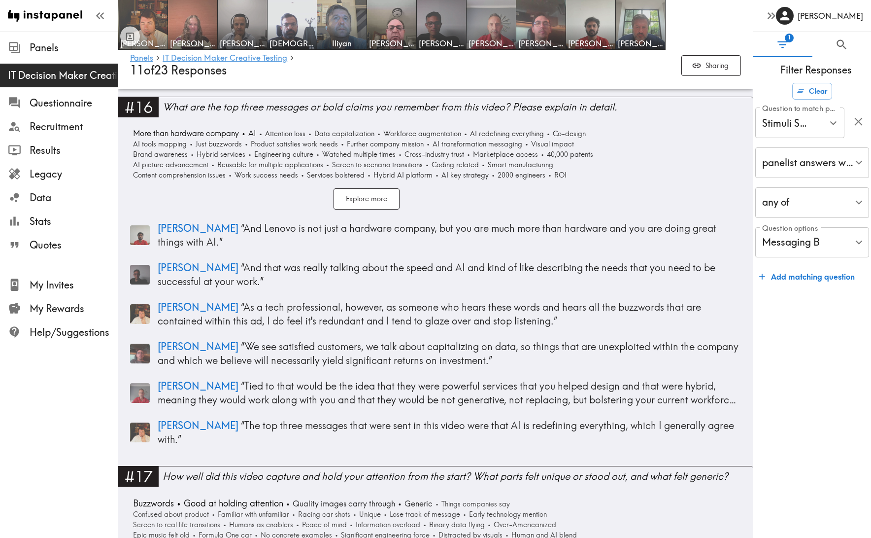
scroll to position [2843, 0]
click at [392, 388] on p "[PERSON_NAME] “ Tied to that would be the idea that they were powerful services…" at bounding box center [449, 393] width 583 height 28
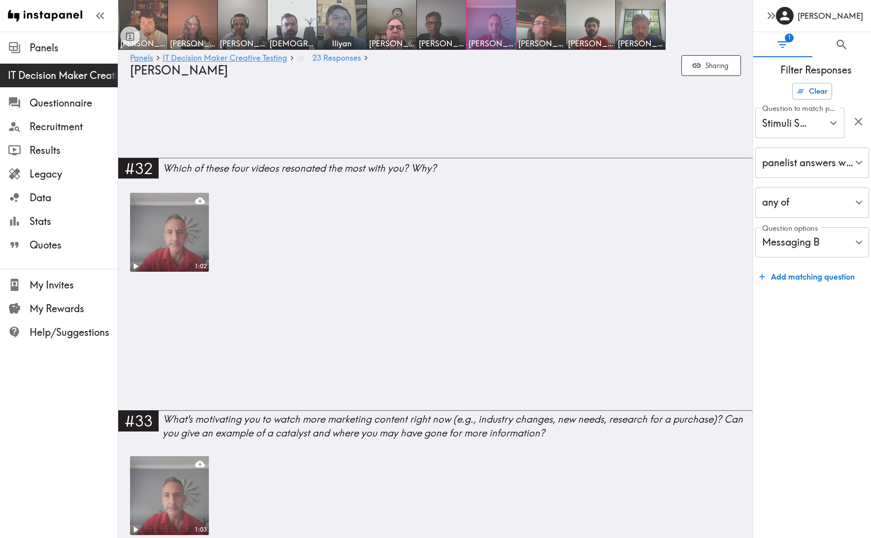
scroll to position [1347, 0]
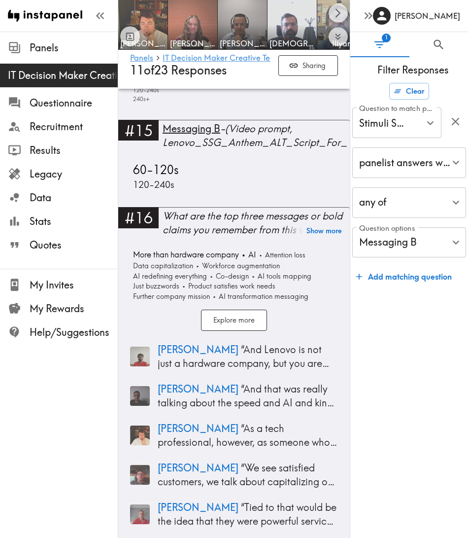
scroll to position [2839, 0]
click at [341, 14] on icon "Scroll right" at bounding box center [338, 12] width 11 height 11
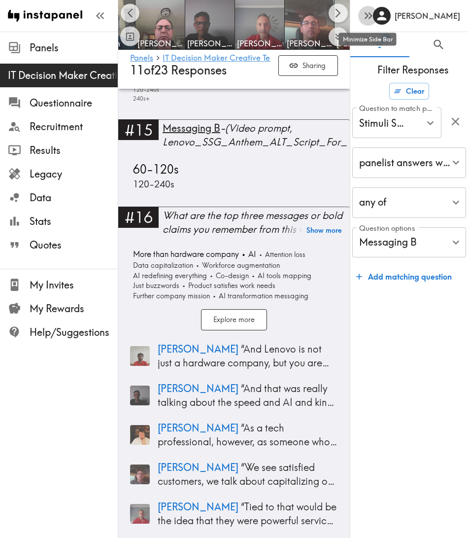
click at [367, 17] on icon "button" at bounding box center [367, 15] width 4 height 7
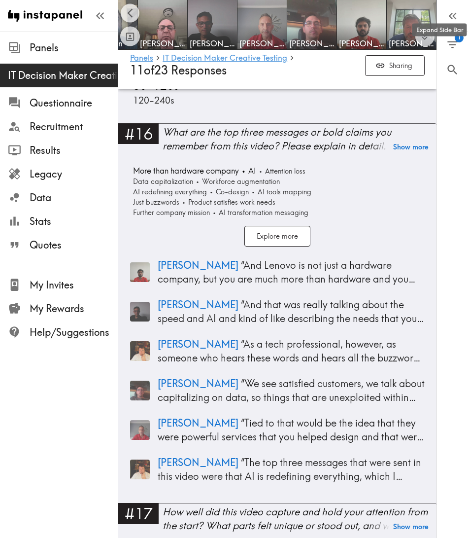
scroll to position [2890, 0]
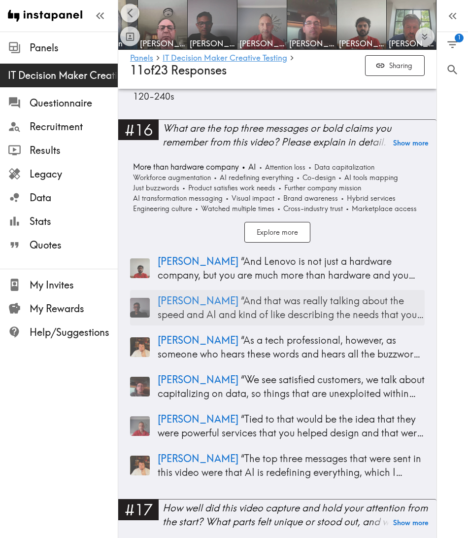
click at [305, 300] on p "[PERSON_NAME] “ And that was really talking about the speed and AI and kind of …" at bounding box center [291, 308] width 267 height 28
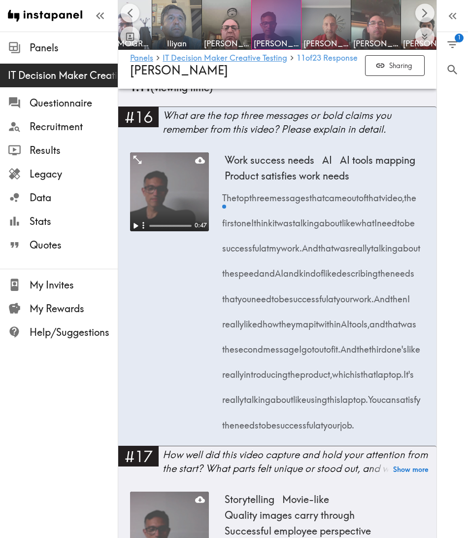
scroll to position [0, 164]
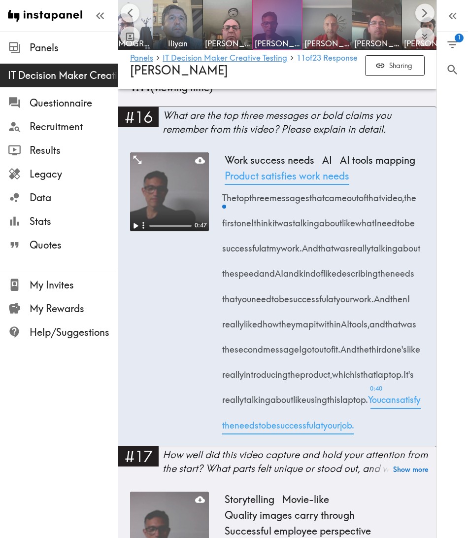
scroll to position [2890, 0]
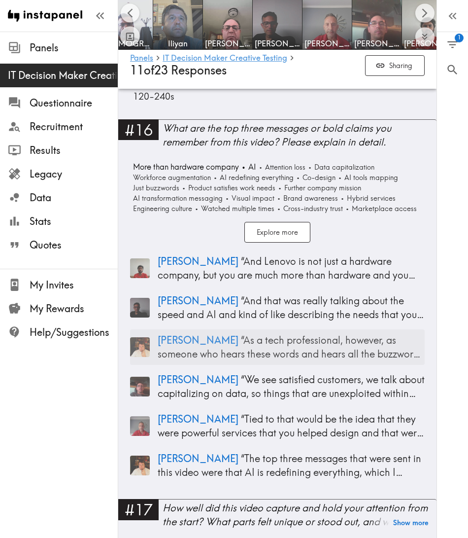
click at [233, 338] on p "[PERSON_NAME] “ As a tech professional, however, as someone who hears these wor…" at bounding box center [291, 347] width 267 height 28
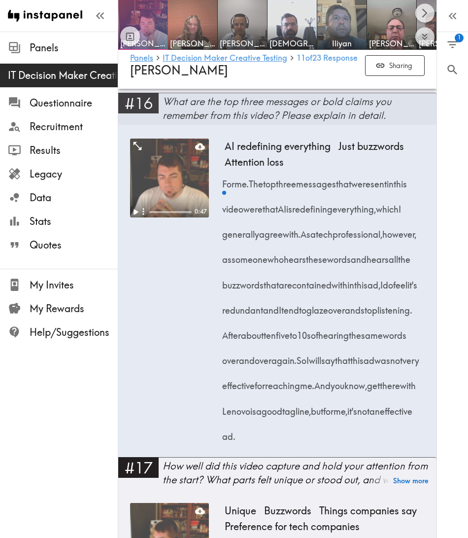
scroll to position [2890, 0]
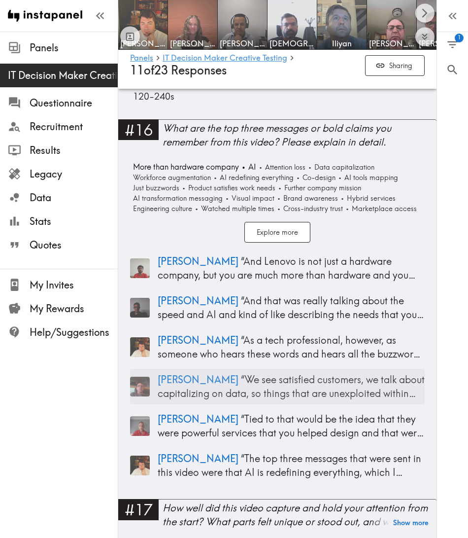
click at [370, 376] on p "[PERSON_NAME] “ We see satisfied customers, we talk about capitalizing on data,…" at bounding box center [291, 387] width 267 height 28
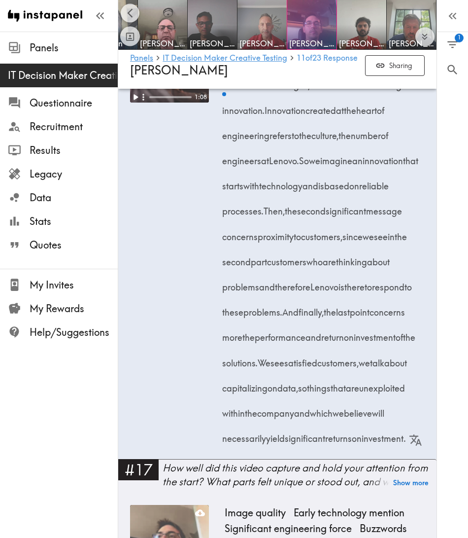
scroll to position [1593, 0]
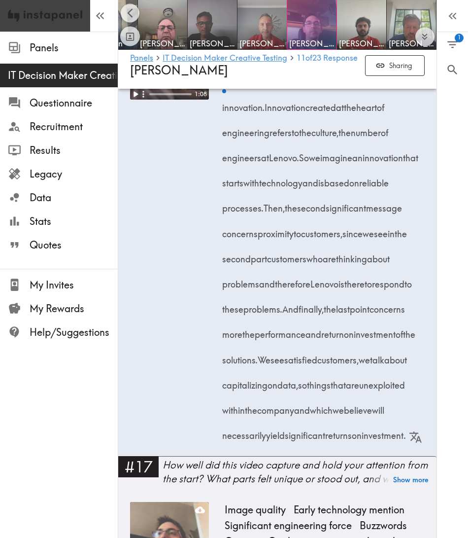
scroll to position [2890, 0]
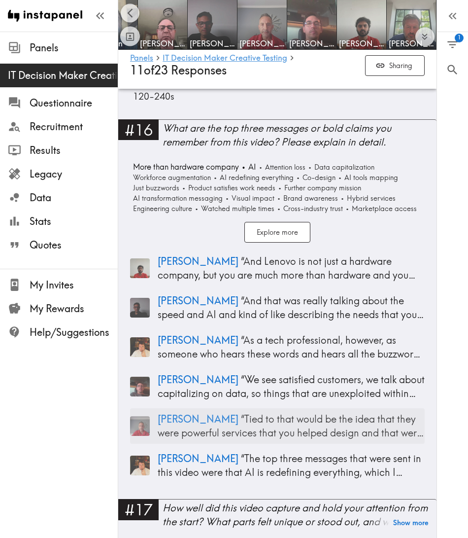
click at [265, 421] on p "[PERSON_NAME] “ Tied to that would be the idea that they were powerful services…" at bounding box center [291, 426] width 267 height 28
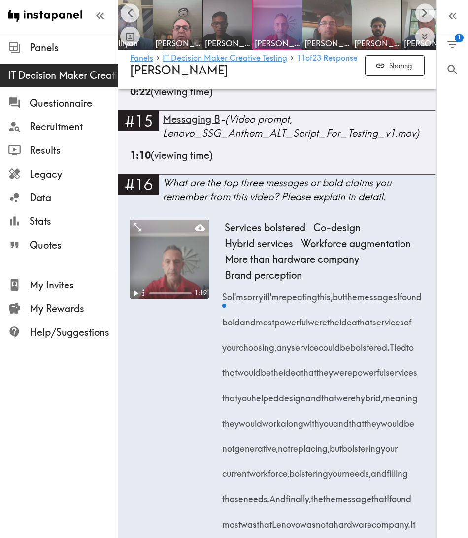
scroll to position [1385, 0]
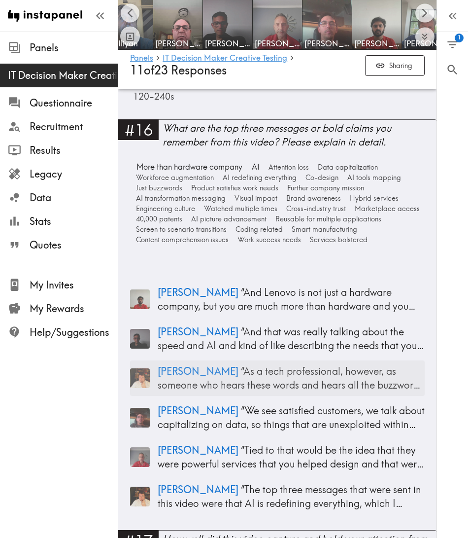
scroll to position [2941, 0]
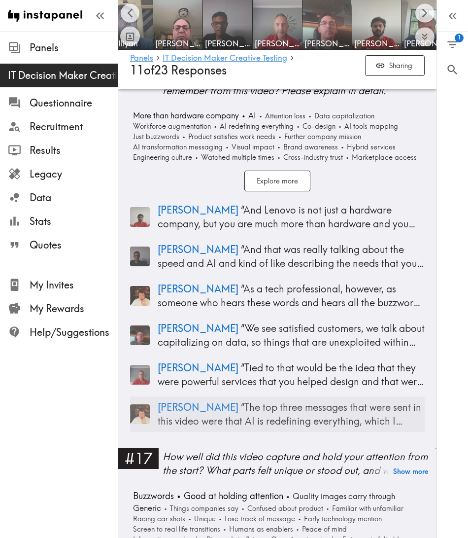
click at [345, 407] on p "[PERSON_NAME] “ The top three messages that were sent in this video were that A…" at bounding box center [291, 414] width 267 height 28
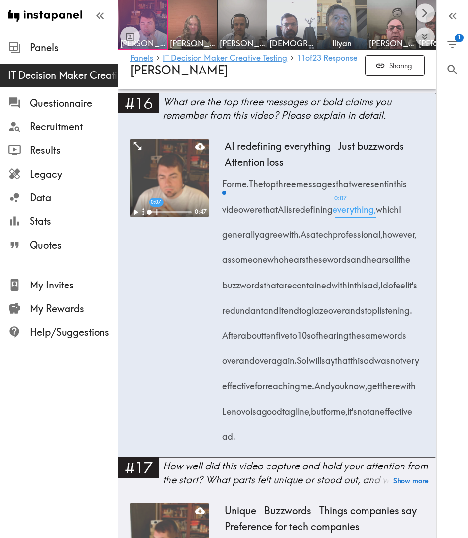
scroll to position [2941, 0]
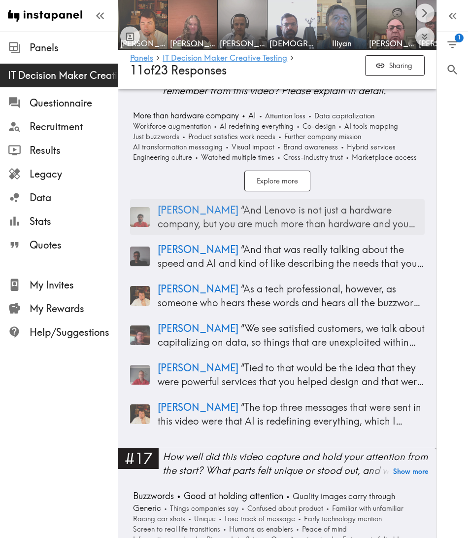
click at [270, 213] on p "[PERSON_NAME] “ And Lenovo is not just a hardware company, but you are much mor…" at bounding box center [291, 217] width 267 height 28
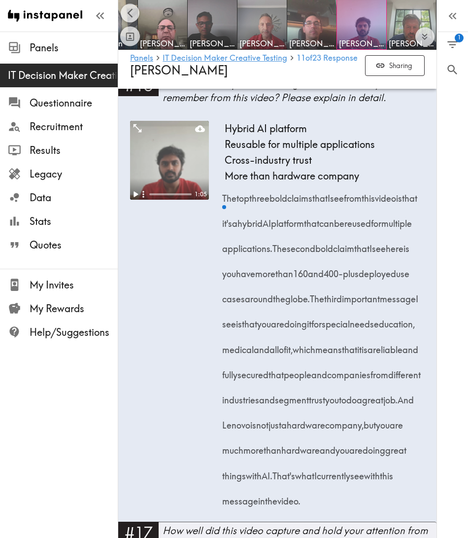
scroll to position [1500, 0]
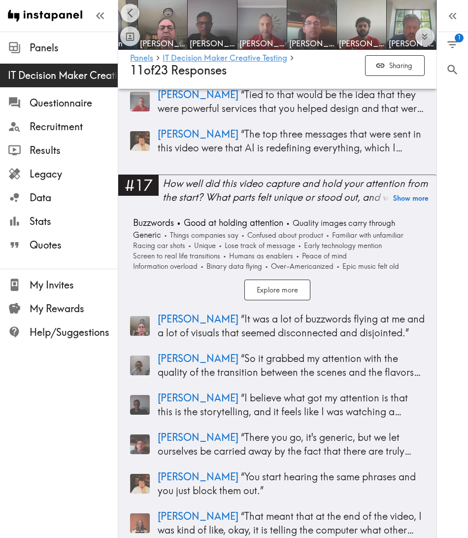
scroll to position [3217, 0]
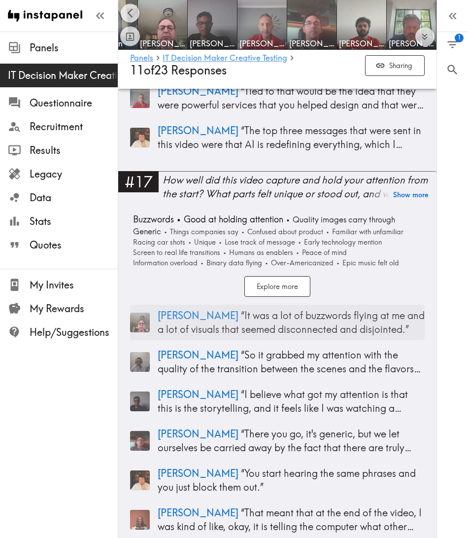
click at [270, 318] on p "[PERSON_NAME] “ It was a lot of buzzwords flying at me and a lot of visuals tha…" at bounding box center [291, 322] width 267 height 28
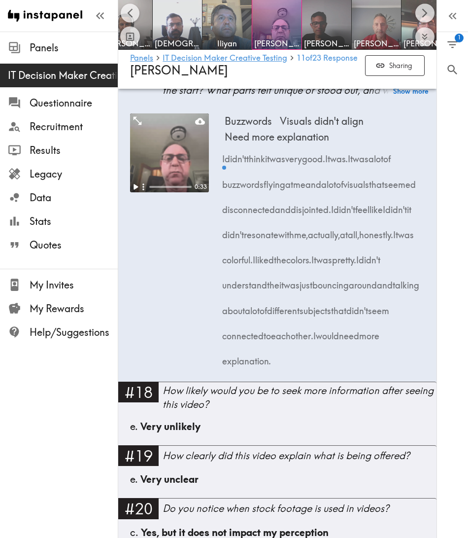
scroll to position [0, 114]
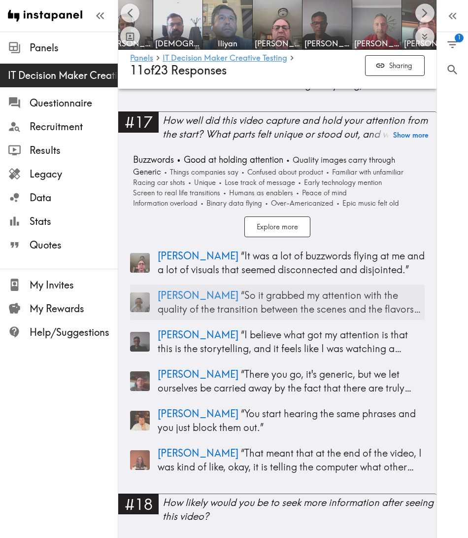
click at [319, 307] on p "[PERSON_NAME] “ So it grabbed my attention with the quality of the transition b…" at bounding box center [291, 302] width 267 height 28
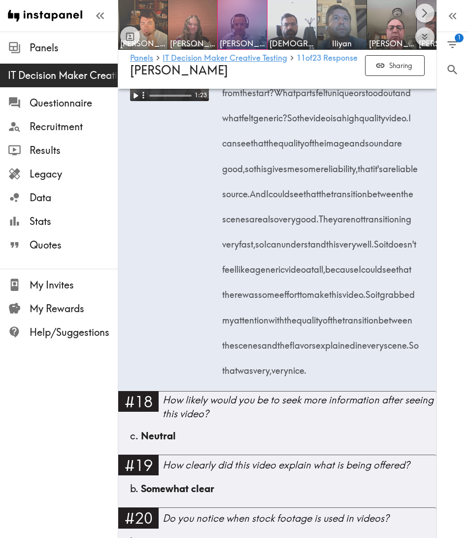
scroll to position [1895, 0]
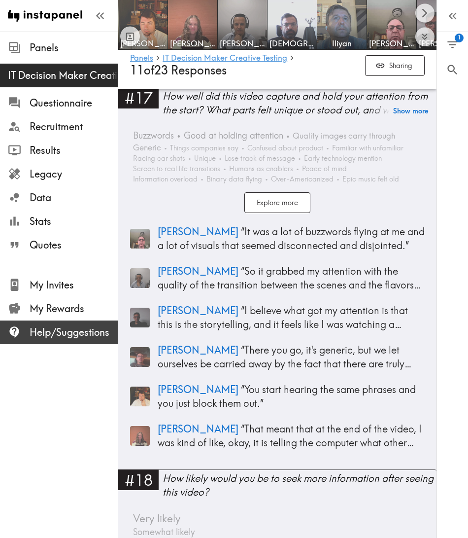
scroll to position [3328, 0]
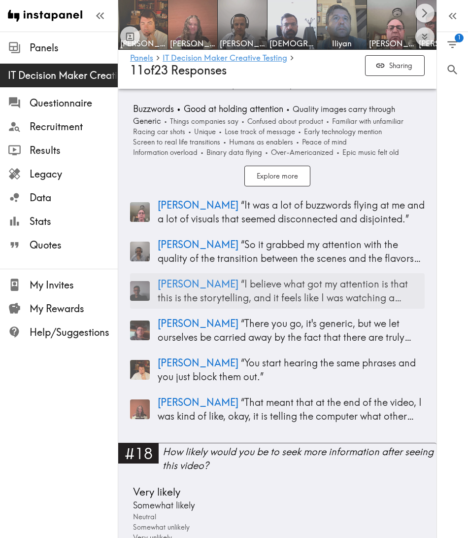
click at [295, 276] on div "[PERSON_NAME] “ I believe what got my attention is that this is the storytellin…" at bounding box center [277, 290] width 295 height 35
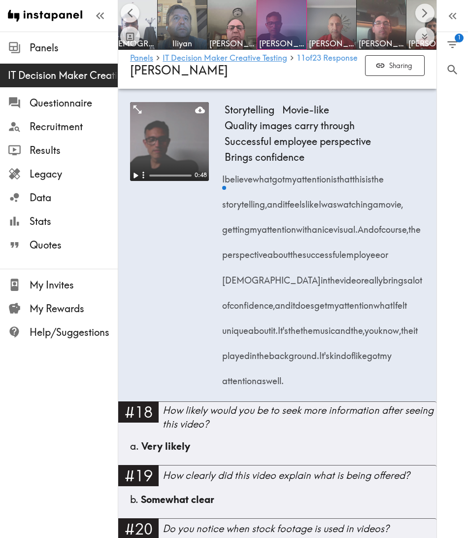
scroll to position [0, 164]
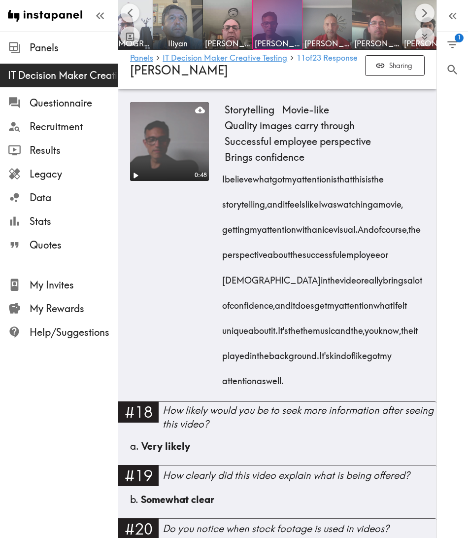
scroll to position [3328, 0]
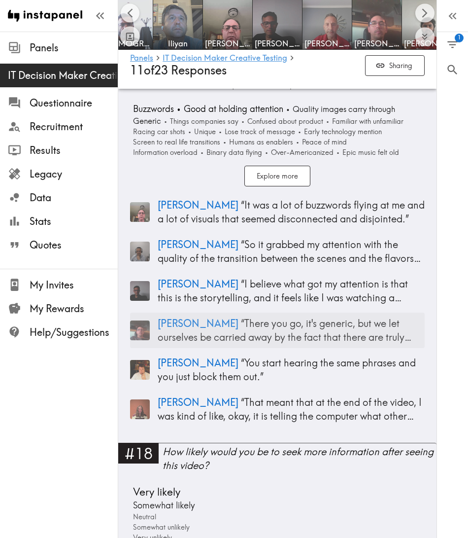
click at [354, 335] on p "[PERSON_NAME] “ There you go, it's generic, but we let ourselves be carried awa…" at bounding box center [291, 330] width 267 height 28
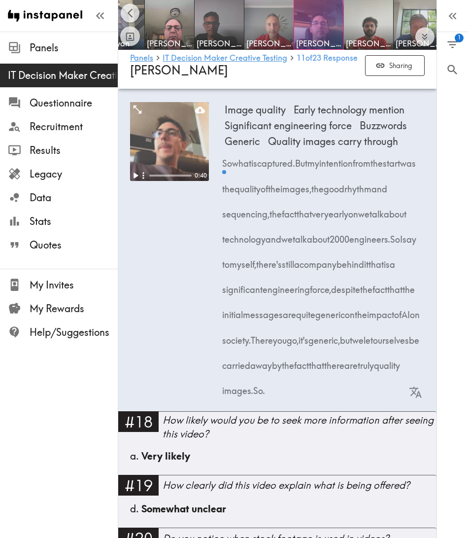
scroll to position [0, 229]
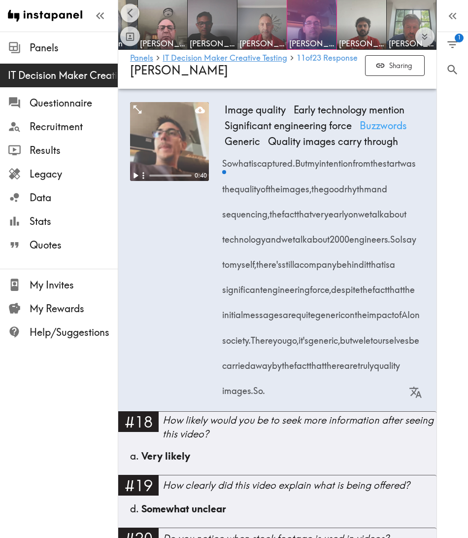
scroll to position [3328, 0]
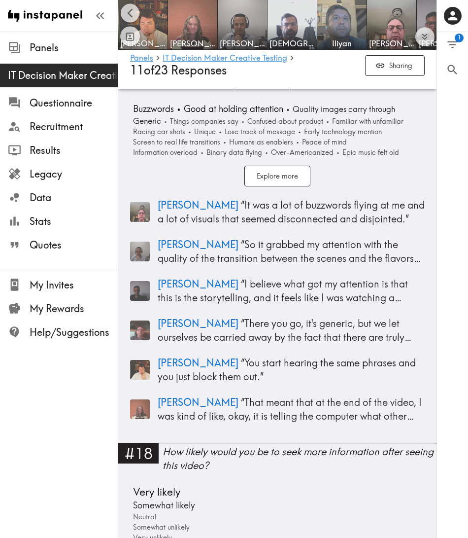
scroll to position [0, 229]
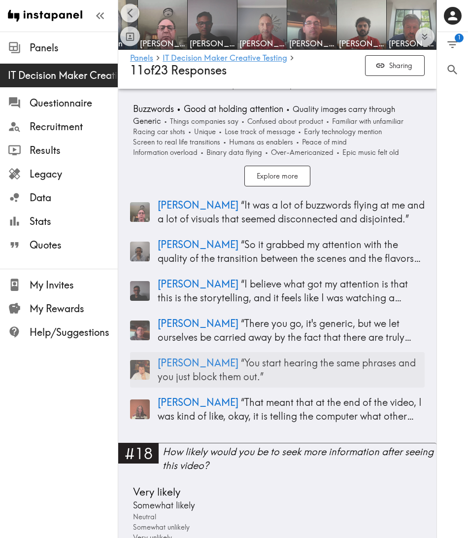
click at [305, 377] on p "Josh “ You start hearing the same phrases and you just block them out. ”" at bounding box center [291, 370] width 267 height 28
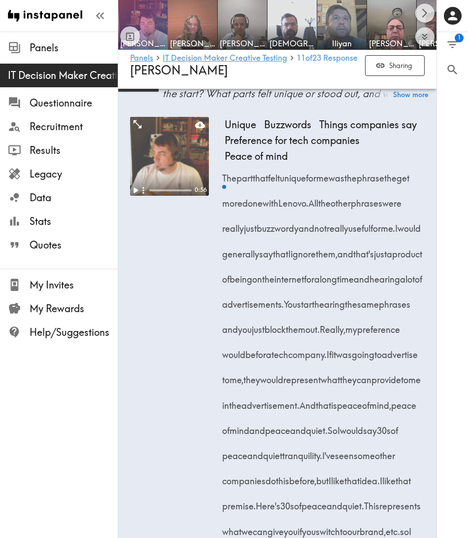
scroll to position [1814, 0]
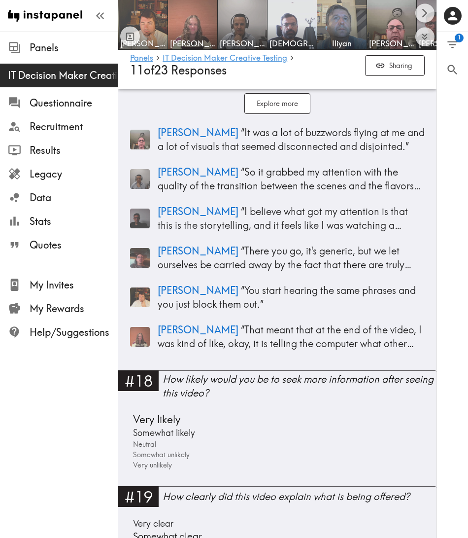
scroll to position [3408, 0]
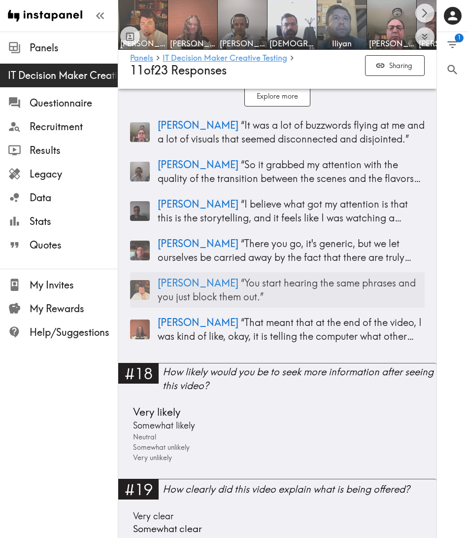
click at [317, 290] on p "Josh “ You start hearing the same phrases and you just block them out. ”" at bounding box center [291, 290] width 267 height 28
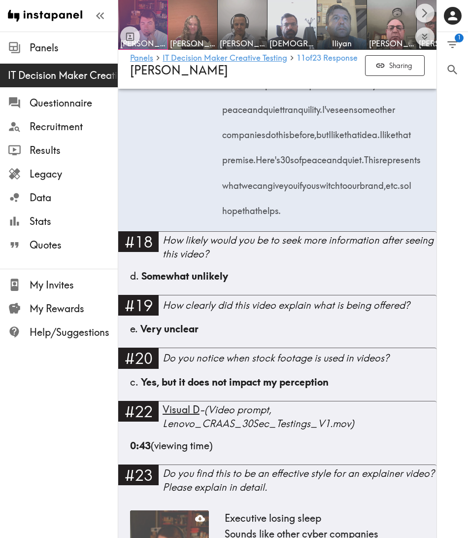
scroll to position [2170, 0]
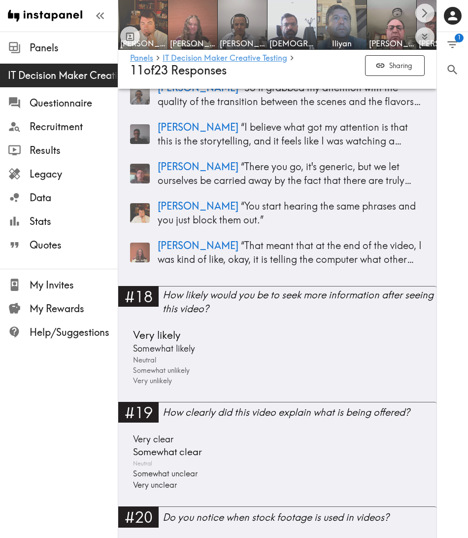
scroll to position [3484, 0]
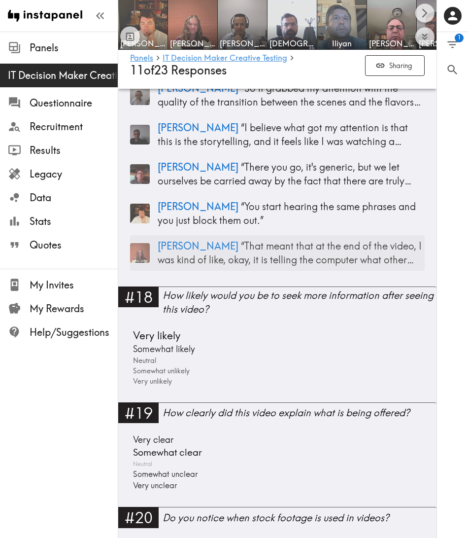
click at [362, 260] on p "Brittany “ That meant that at the end of the video, I was kind of like, okay, i…" at bounding box center [291, 253] width 267 height 28
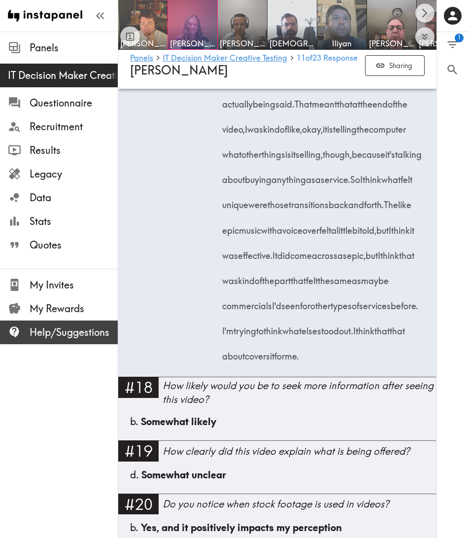
scroll to position [2370, 0]
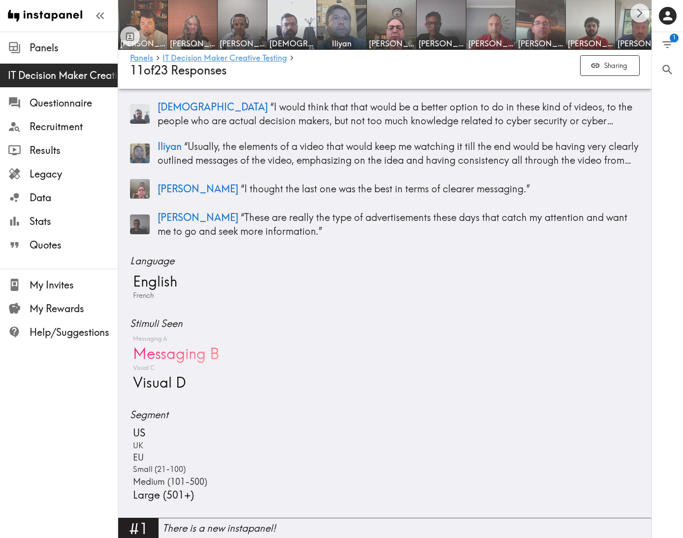
scroll to position [289, 0]
click at [174, 376] on span "Visual D" at bounding box center [159, 381] width 56 height 19
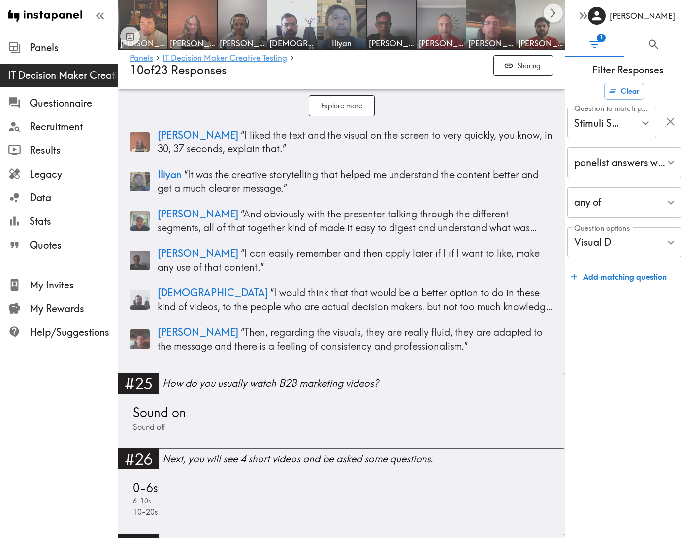
scroll to position [4519, 0]
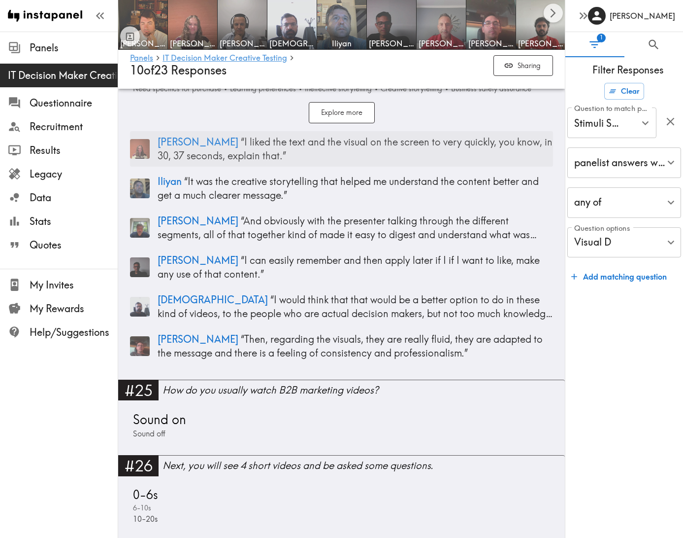
click at [271, 141] on p "Brittany “ I liked the text and the visual on the screen to very quickly, you k…" at bounding box center [356, 149] width 396 height 28
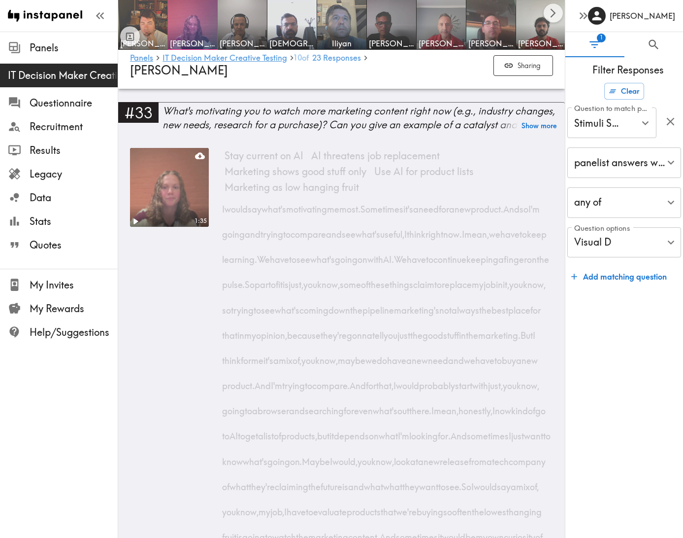
scroll to position [2955, 0]
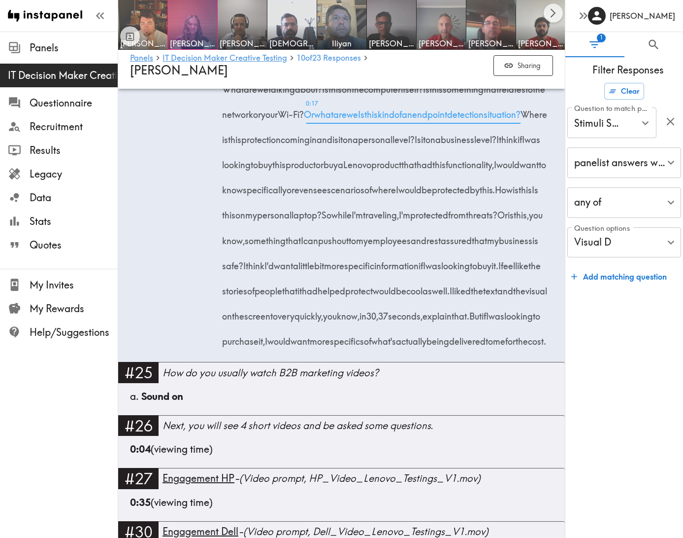
scroll to position [4519, 0]
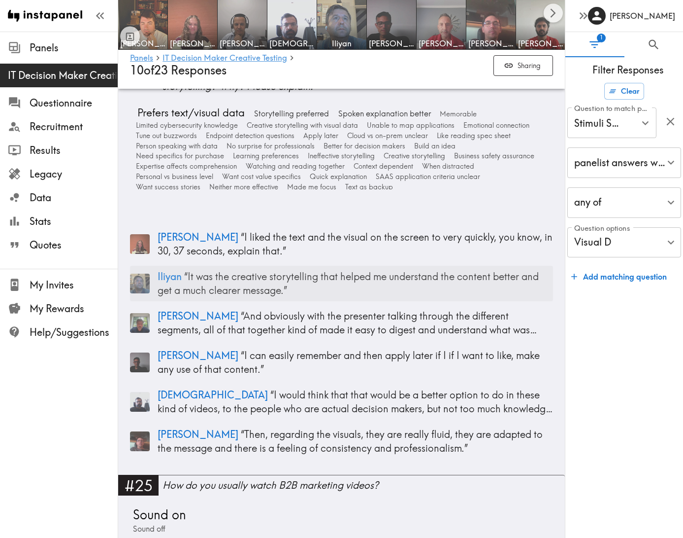
click at [325, 292] on div "Iliyan “ It was the creative storytelling that helped me understand the content…" at bounding box center [341, 283] width 423 height 35
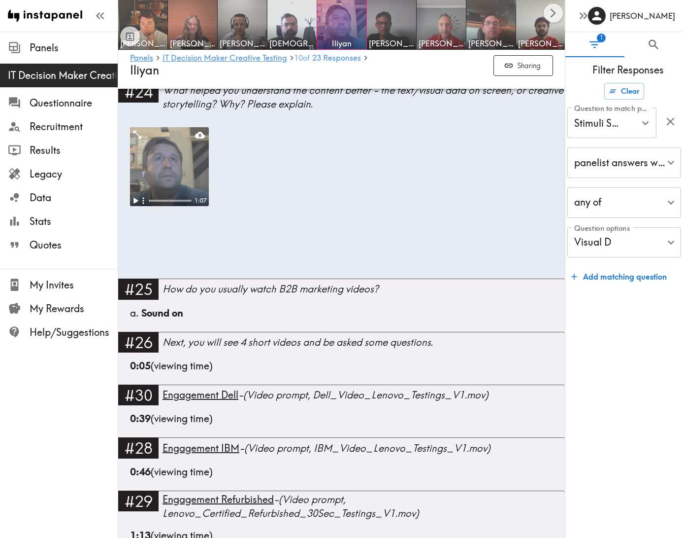
scroll to position [0, 0]
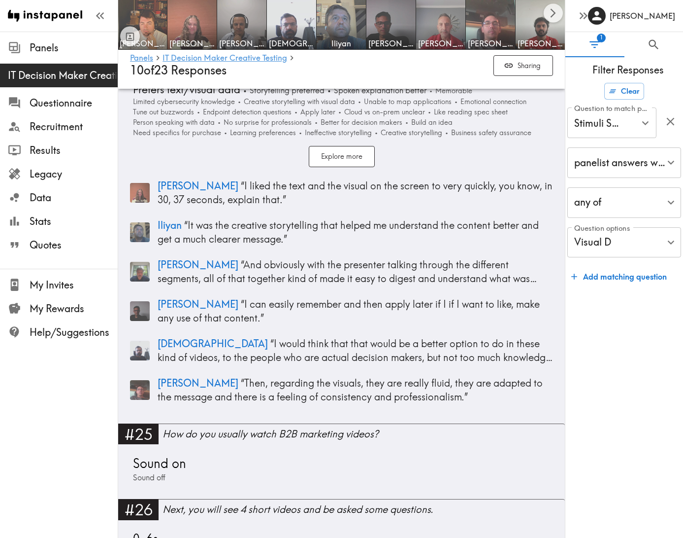
scroll to position [4478, 0]
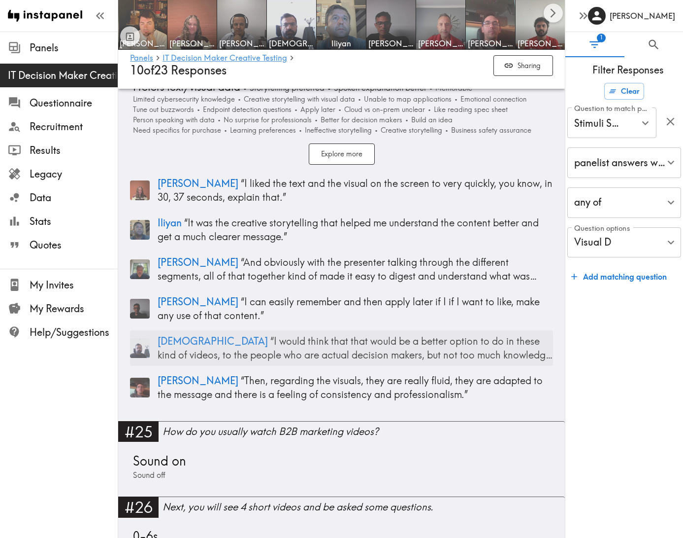
click at [311, 349] on p "Vaibhav “ I would think that that would be a better option to do in these kind …" at bounding box center [356, 348] width 396 height 28
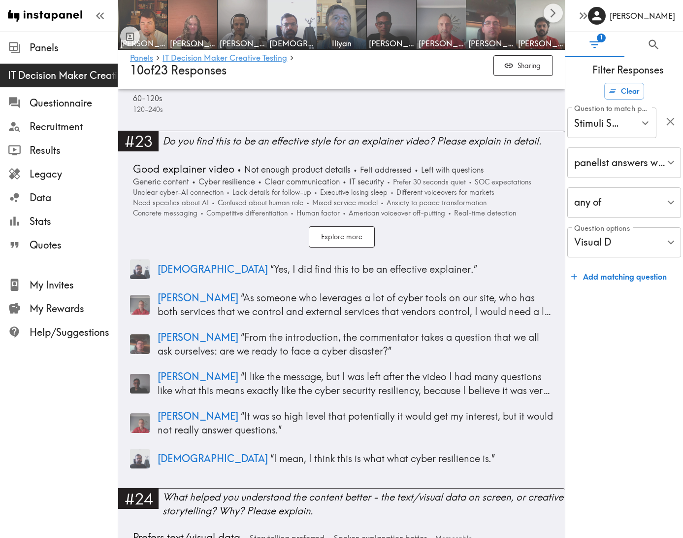
scroll to position [4029, 0]
click at [335, 452] on p "Vaibhav “ I mean, I think this is what what cyber resilience is. ”" at bounding box center [356, 458] width 396 height 14
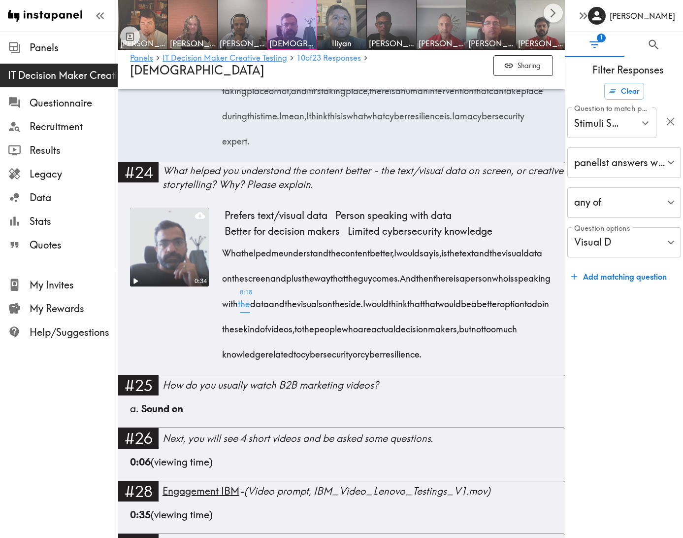
scroll to position [2100, 0]
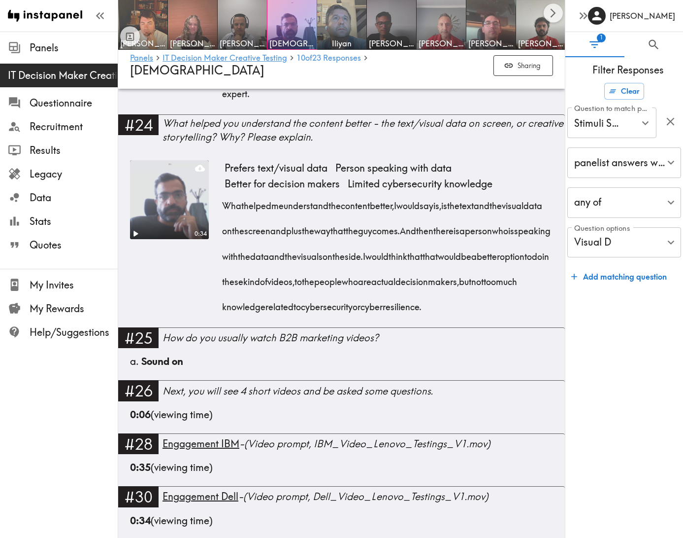
scroll to position [2125, 0]
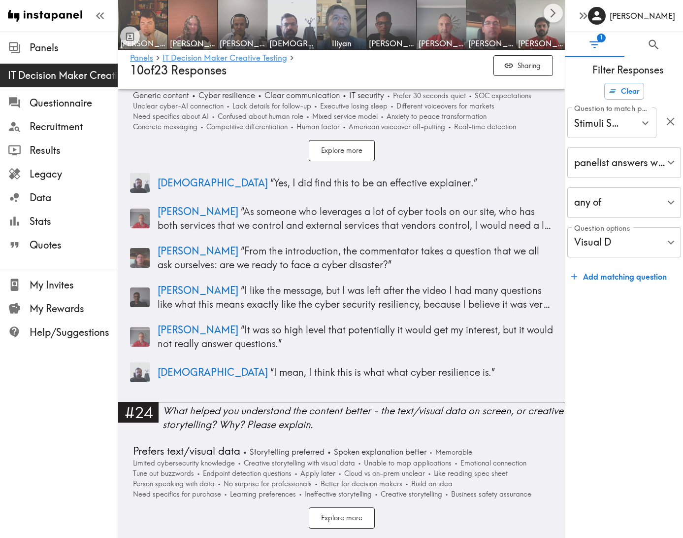
scroll to position [4116, 0]
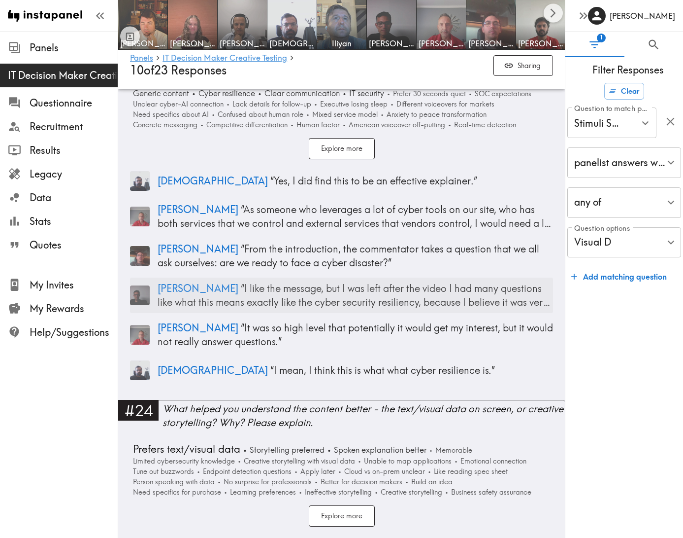
click at [343, 293] on p "Samer “ I like the message, but I was left after the video I had many questions…" at bounding box center [356, 295] width 396 height 28
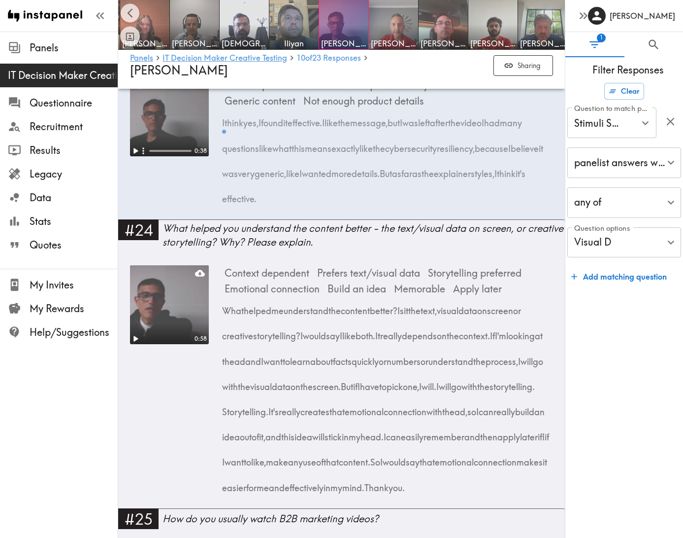
scroll to position [0, 50]
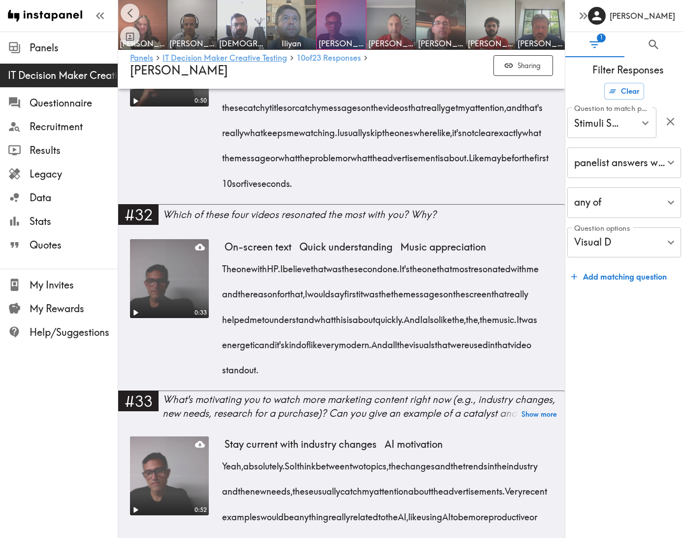
scroll to position [2938, 0]
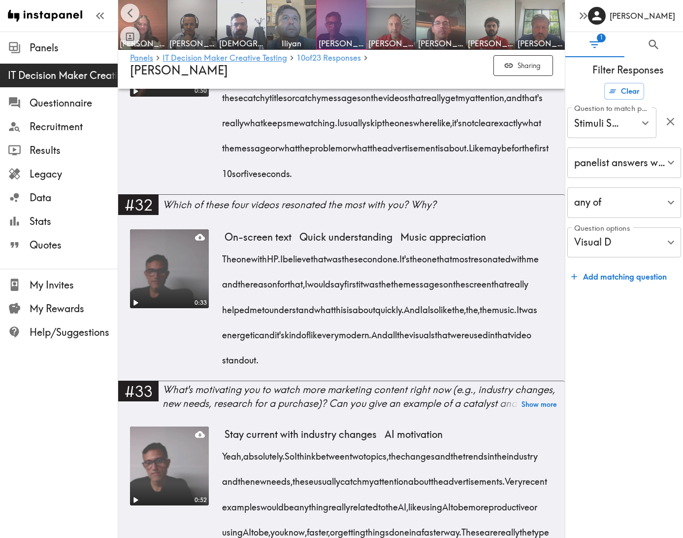
click at [160, 194] on div "0:50" at bounding box center [169, 106] width 79 height 176
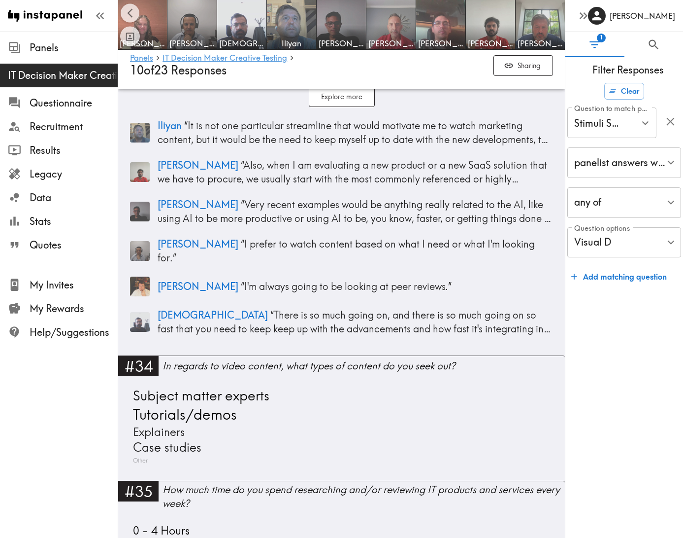
scroll to position [6220, 0]
